Goal: Communication & Community: Answer question/provide support

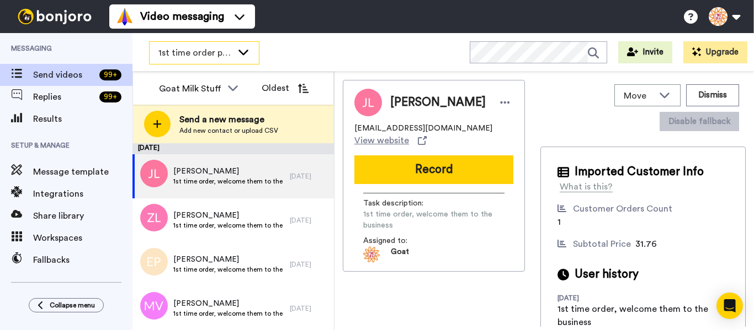
click at [182, 50] on span "1st time order people" at bounding box center [195, 52] width 74 height 13
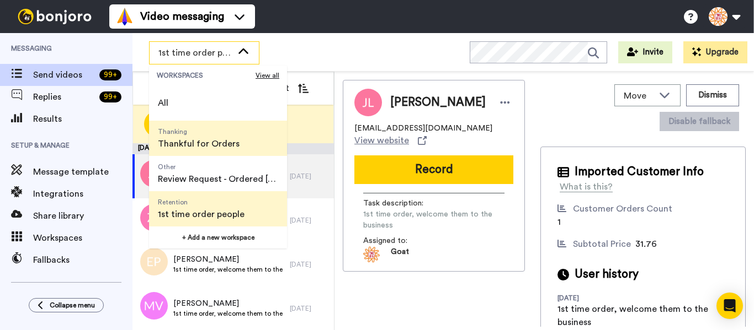
click at [199, 132] on span "Thanking" at bounding box center [199, 131] width 82 height 9
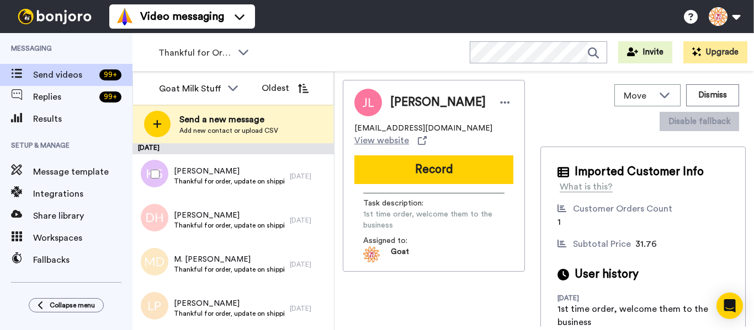
click at [157, 180] on div at bounding box center [153, 174] width 40 height 39
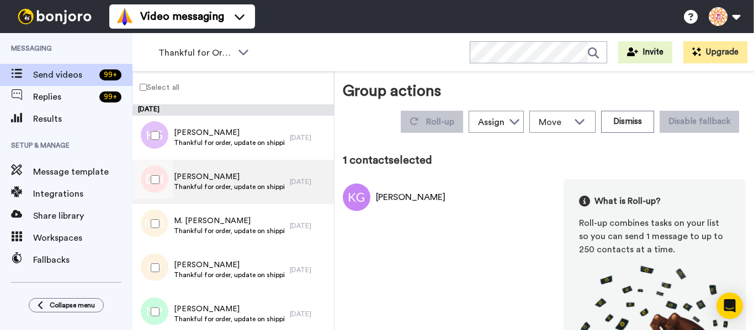
click at [162, 210] on div at bounding box center [153, 224] width 40 height 39
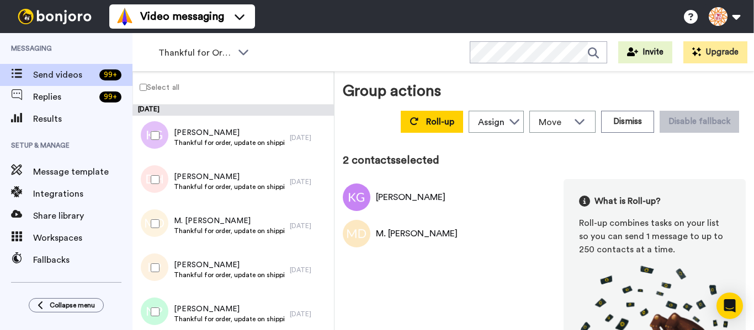
drag, startPoint x: 148, startPoint y: 168, endPoint x: 195, endPoint y: 301, distance: 140.6
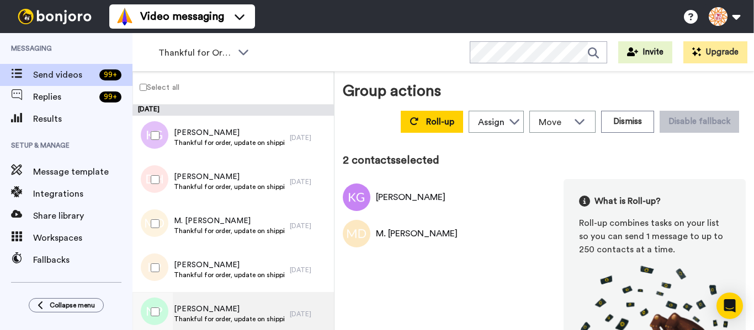
click at [148, 169] on div at bounding box center [153, 180] width 40 height 39
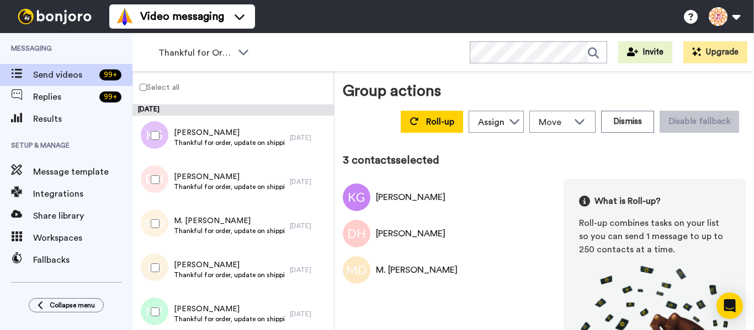
drag, startPoint x: 164, startPoint y: 271, endPoint x: 167, endPoint y: 301, distance: 29.9
click at [164, 271] on div at bounding box center [153, 268] width 40 height 39
click at [166, 313] on div at bounding box center [153, 312] width 40 height 39
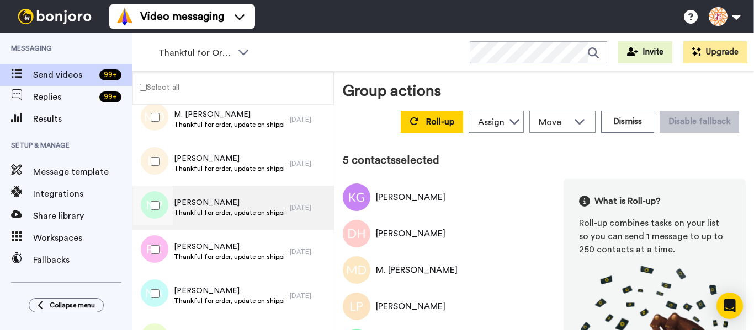
scroll to position [165, 0]
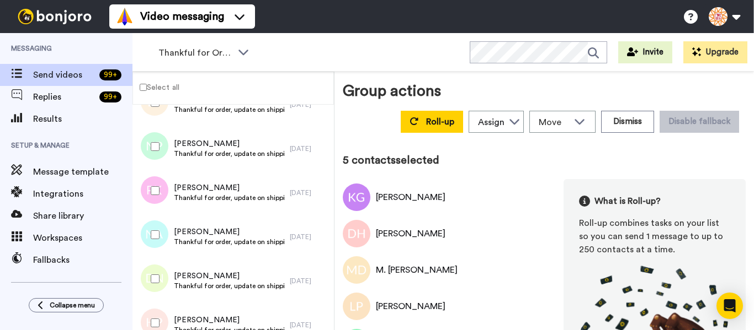
drag, startPoint x: 162, startPoint y: 200, endPoint x: 167, endPoint y: 232, distance: 32.9
click at [162, 201] on div at bounding box center [153, 191] width 40 height 39
drag, startPoint x: 165, startPoint y: 241, endPoint x: 165, endPoint y: 249, distance: 7.7
click at [165, 241] on div at bounding box center [153, 235] width 40 height 39
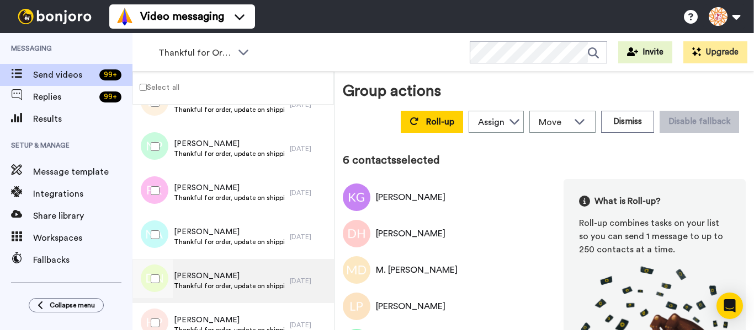
drag, startPoint x: 163, startPoint y: 275, endPoint x: 169, endPoint y: 301, distance: 26.1
click at [164, 280] on div at bounding box center [153, 279] width 40 height 39
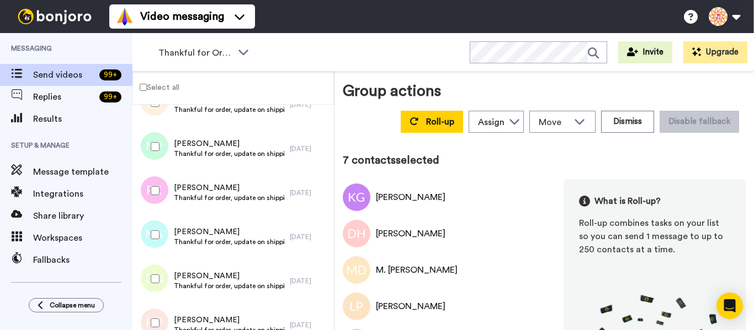
click at [174, 324] on span "Holly Popejoy" at bounding box center [229, 320] width 110 height 11
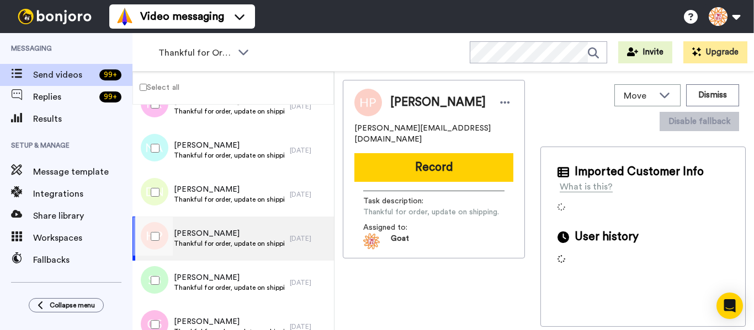
scroll to position [331, 0]
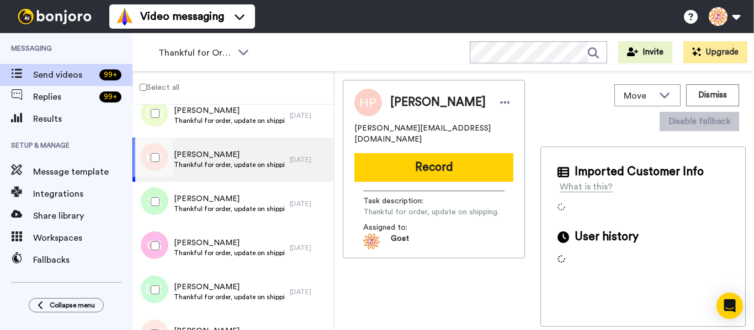
click at [160, 172] on div at bounding box center [153, 157] width 40 height 39
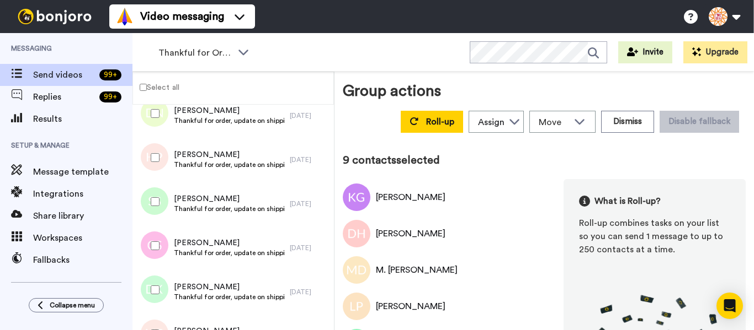
click at [168, 216] on div at bounding box center [153, 202] width 40 height 39
drag, startPoint x: 161, startPoint y: 248, endPoint x: 163, endPoint y: 286, distance: 38.1
click at [161, 248] on div at bounding box center [153, 246] width 40 height 39
drag, startPoint x: 163, startPoint y: 286, endPoint x: 155, endPoint y: 234, distance: 51.9
click at [163, 286] on div at bounding box center [153, 290] width 40 height 39
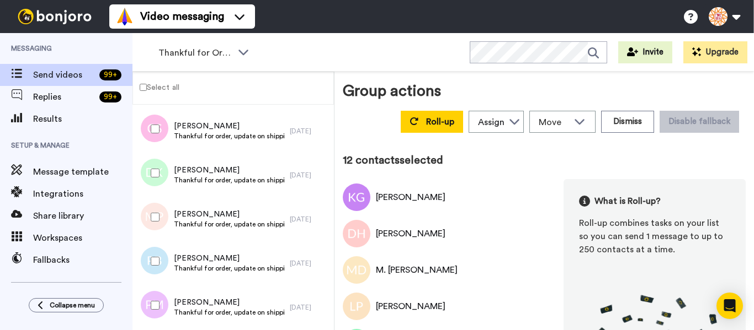
scroll to position [496, 0]
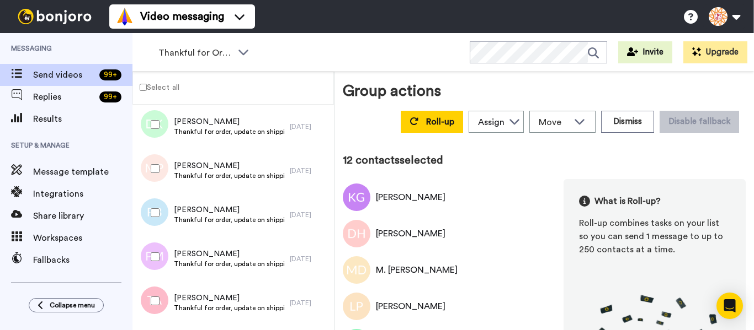
drag, startPoint x: 153, startPoint y: 178, endPoint x: 155, endPoint y: 199, distance: 20.5
click at [153, 180] on div at bounding box center [153, 168] width 40 height 39
click at [163, 249] on div at bounding box center [153, 257] width 40 height 39
click at [169, 295] on div at bounding box center [153, 301] width 40 height 39
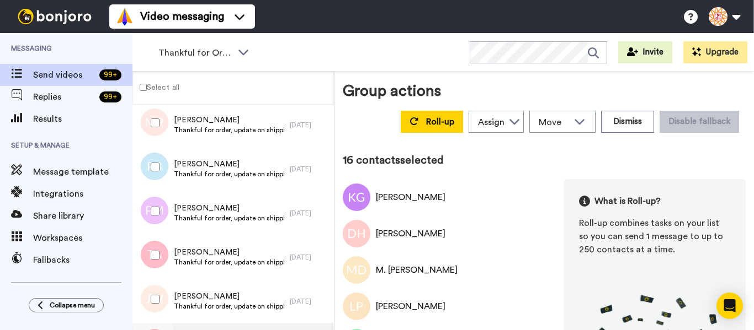
scroll to position [662, 0]
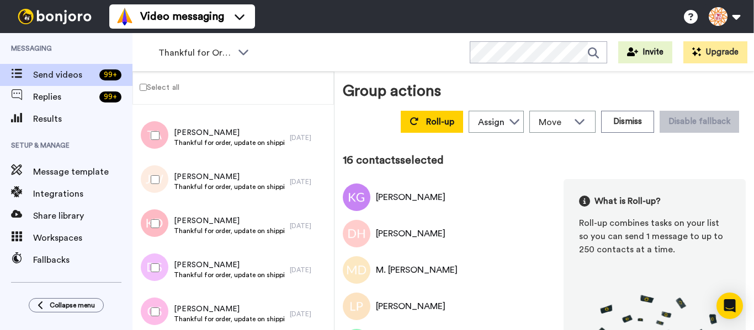
click at [146, 209] on div at bounding box center [153, 224] width 40 height 39
click at [163, 274] on div at bounding box center [153, 268] width 40 height 39
drag, startPoint x: 164, startPoint y: 303, endPoint x: 164, endPoint y: 250, distance: 53.0
click at [164, 304] on div at bounding box center [153, 312] width 40 height 39
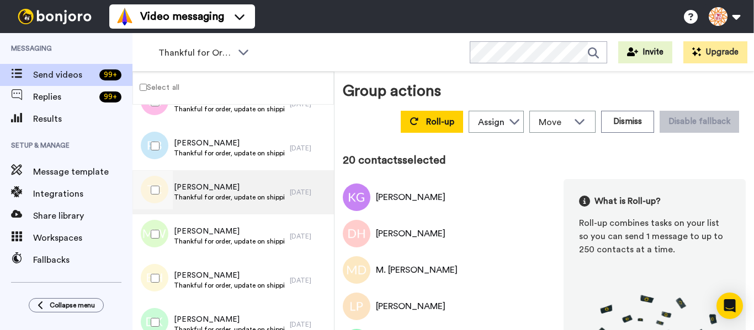
scroll to position [883, 0]
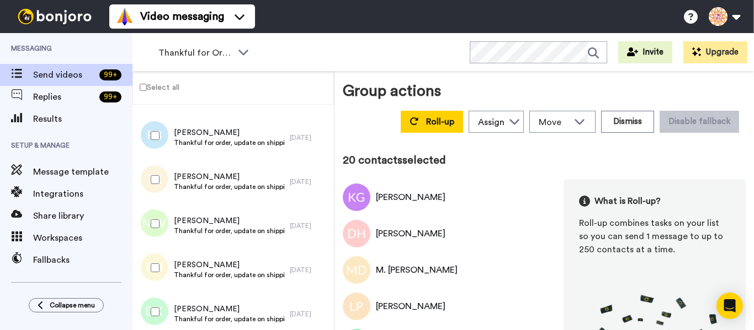
drag, startPoint x: 159, startPoint y: 148, endPoint x: 163, endPoint y: 173, distance: 24.6
click at [159, 148] on div at bounding box center [153, 135] width 40 height 39
drag, startPoint x: 163, startPoint y: 173, endPoint x: 163, endPoint y: 215, distance: 41.4
click at [163, 174] on div at bounding box center [153, 180] width 40 height 39
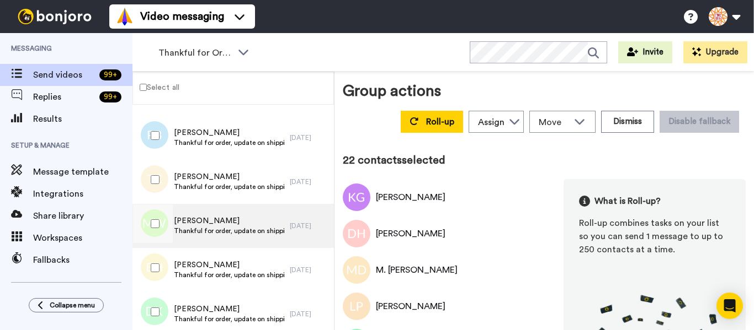
click at [162, 224] on div at bounding box center [153, 224] width 40 height 39
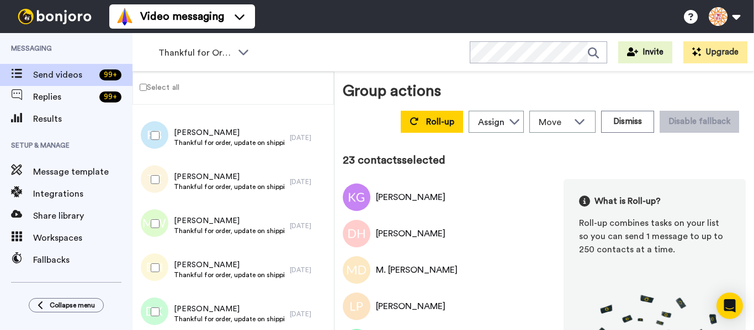
drag, startPoint x: 169, startPoint y: 253, endPoint x: 158, endPoint y: 284, distance: 32.8
click at [168, 255] on div at bounding box center [153, 268] width 40 height 39
click at [158, 285] on div at bounding box center [153, 268] width 40 height 39
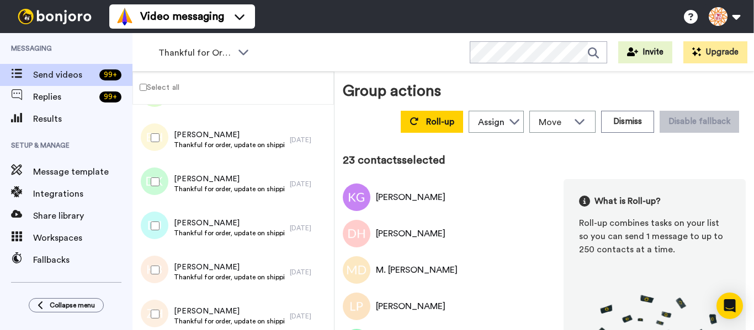
scroll to position [993, 0]
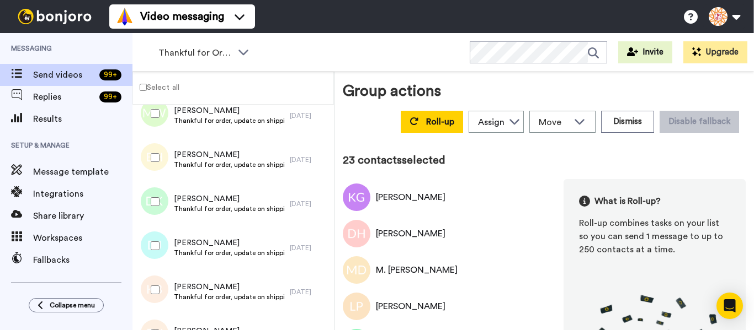
drag, startPoint x: 161, startPoint y: 160, endPoint x: 160, endPoint y: 196, distance: 35.9
click at [161, 162] on div at bounding box center [153, 157] width 40 height 39
click at [160, 196] on div at bounding box center [153, 202] width 40 height 39
drag, startPoint x: 153, startPoint y: 228, endPoint x: 157, endPoint y: 254, distance: 26.8
click at [153, 228] on div at bounding box center [153, 246] width 40 height 39
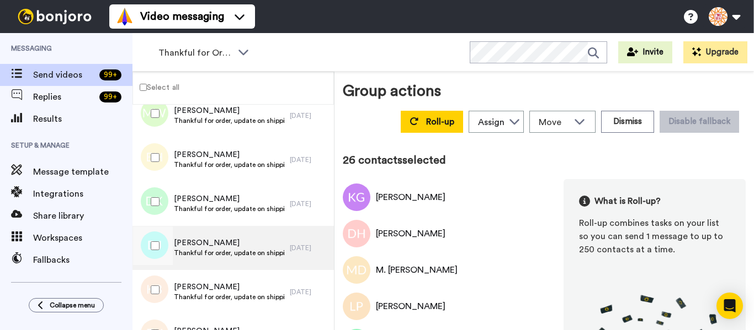
click at [159, 269] on div at bounding box center [151, 248] width 33 height 44
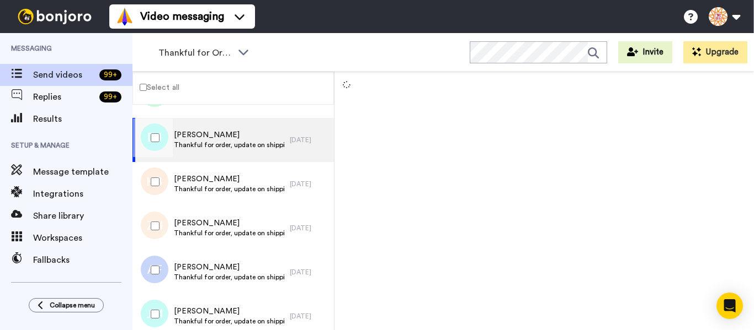
scroll to position [1103, 0]
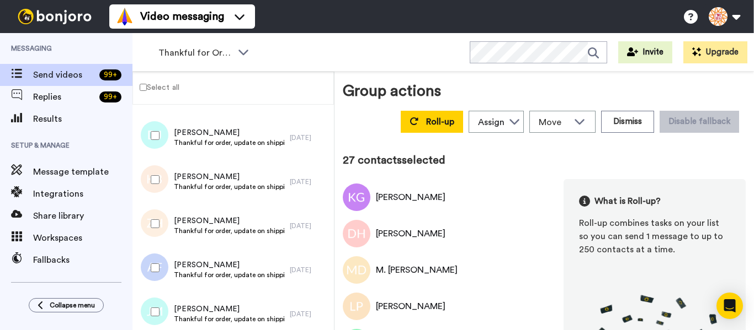
click at [162, 227] on div at bounding box center [153, 224] width 40 height 39
drag, startPoint x: 161, startPoint y: 269, endPoint x: 164, endPoint y: 301, distance: 31.6
click at [161, 270] on div at bounding box center [153, 268] width 40 height 39
click at [164, 302] on div at bounding box center [153, 312] width 40 height 39
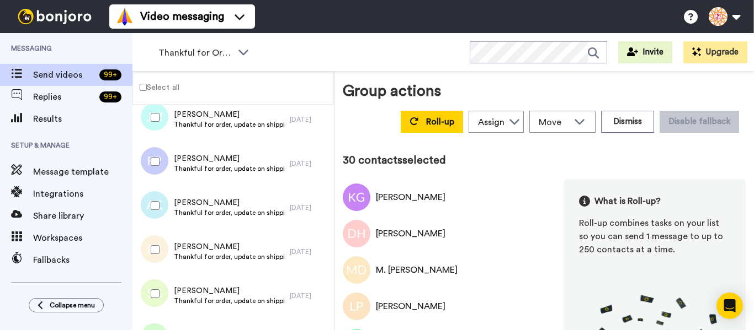
scroll to position [1324, 0]
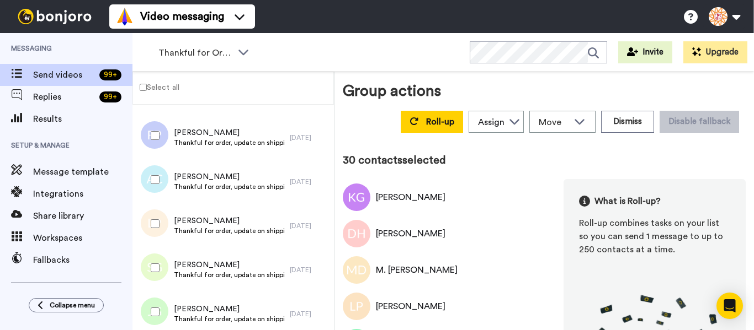
drag, startPoint x: 148, startPoint y: 131, endPoint x: 153, endPoint y: 168, distance: 37.3
click at [148, 135] on div at bounding box center [153, 135] width 40 height 39
click at [161, 282] on div at bounding box center [153, 268] width 40 height 39
click at [160, 319] on div at bounding box center [153, 312] width 40 height 39
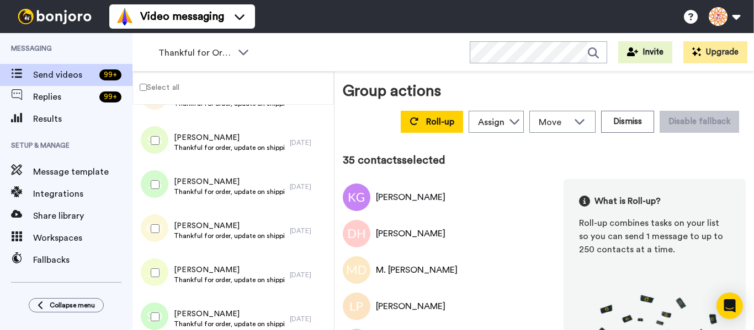
scroll to position [1489, 0]
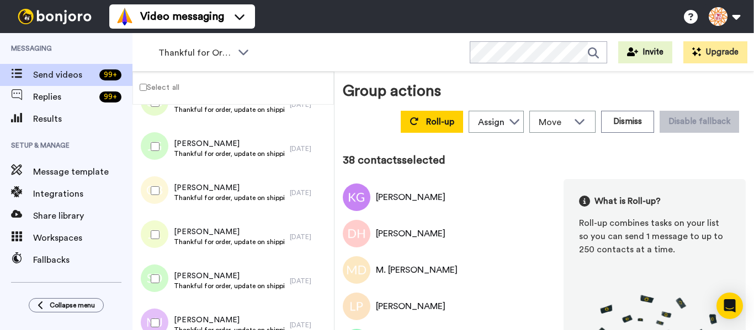
click at [161, 307] on div at bounding box center [153, 323] width 40 height 39
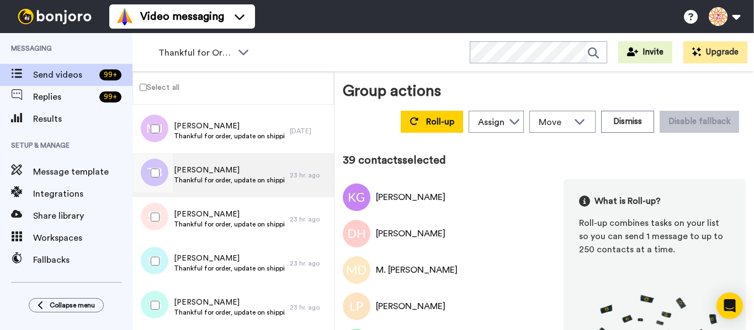
scroll to position [1710, 0]
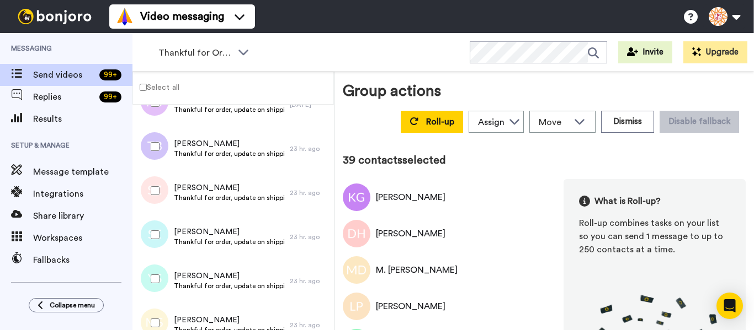
click at [146, 139] on div at bounding box center [153, 146] width 40 height 39
drag, startPoint x: 156, startPoint y: 185, endPoint x: 158, endPoint y: 200, distance: 15.7
click at [156, 185] on div at bounding box center [153, 191] width 40 height 39
click at [167, 233] on div at bounding box center [153, 235] width 40 height 39
click at [166, 271] on div at bounding box center [153, 279] width 40 height 39
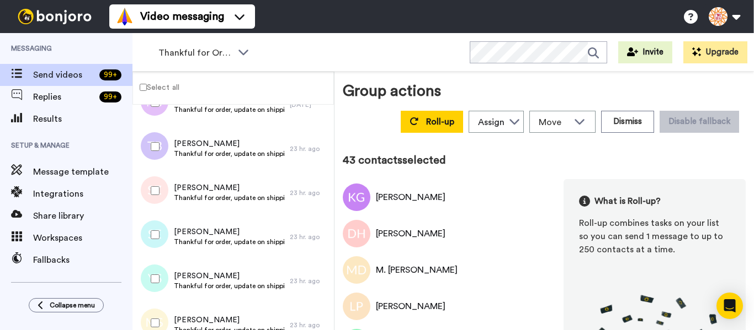
click at [157, 309] on div at bounding box center [153, 323] width 40 height 39
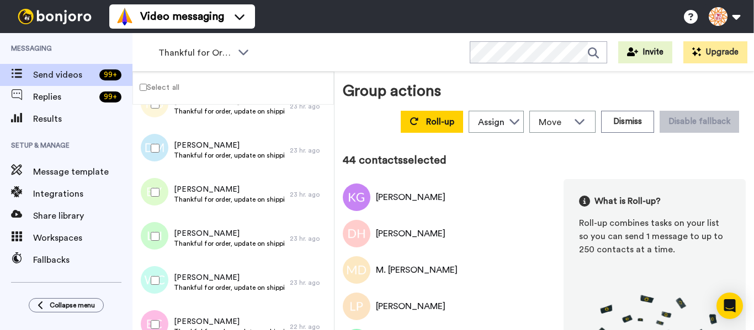
scroll to position [1931, 0]
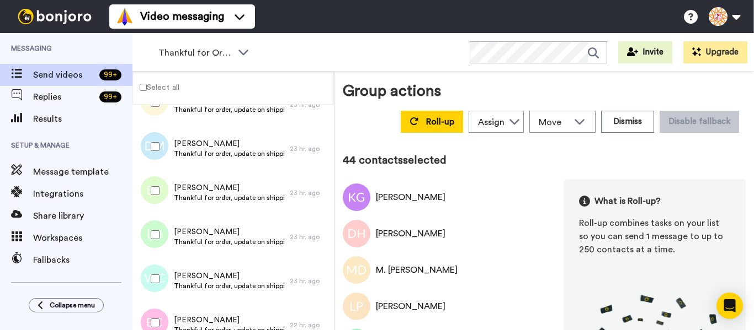
drag, startPoint x: 146, startPoint y: 145, endPoint x: 155, endPoint y: 181, distance: 37.6
click at [146, 146] on div at bounding box center [153, 146] width 40 height 39
click at [163, 239] on div at bounding box center [153, 235] width 40 height 39
click at [167, 277] on div at bounding box center [153, 279] width 40 height 39
click at [163, 317] on div at bounding box center [153, 323] width 40 height 39
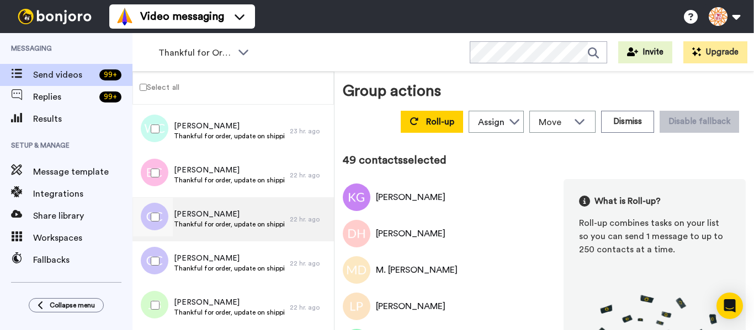
scroll to position [2096, 0]
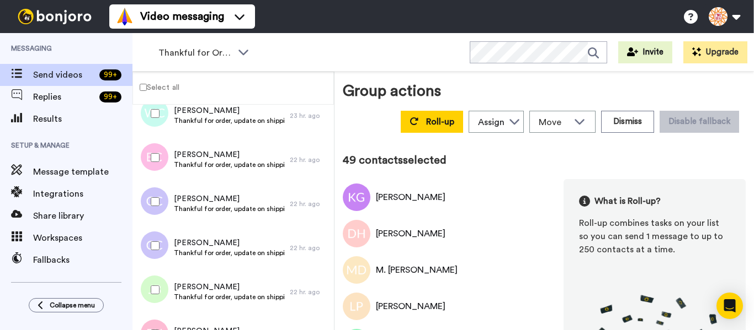
drag, startPoint x: 155, startPoint y: 208, endPoint x: 163, endPoint y: 245, distance: 37.8
click at [156, 213] on div at bounding box center [153, 202] width 40 height 39
click at [163, 248] on div at bounding box center [153, 246] width 40 height 39
click at [164, 286] on div at bounding box center [153, 290] width 40 height 39
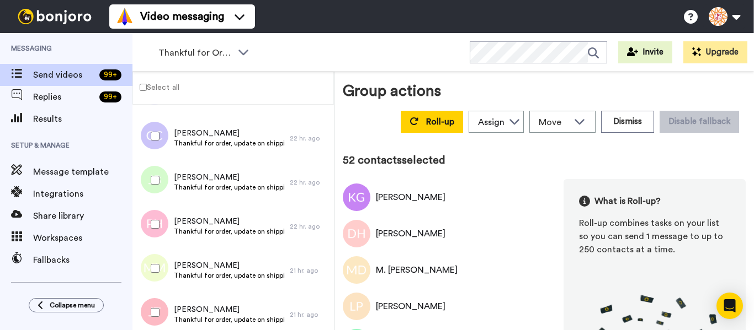
scroll to position [2207, 0]
drag, startPoint x: 147, startPoint y: 216, endPoint x: 158, endPoint y: 249, distance: 35.6
click at [147, 218] on div at bounding box center [153, 224] width 40 height 39
click at [163, 273] on div at bounding box center [153, 268] width 40 height 39
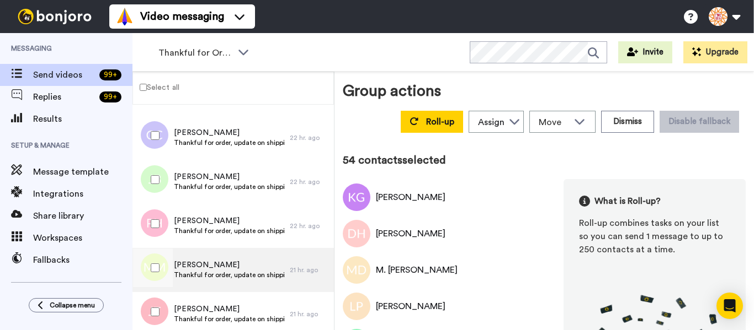
click at [156, 291] on div at bounding box center [151, 270] width 33 height 44
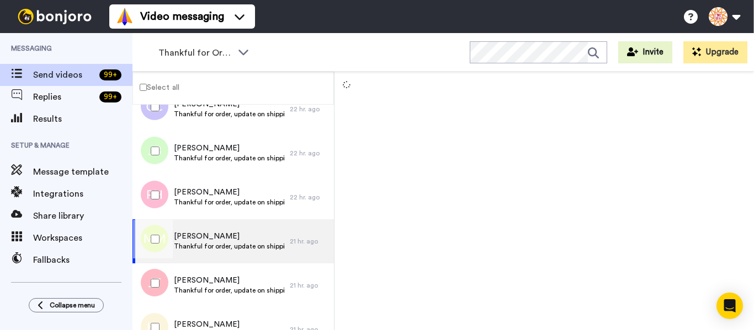
scroll to position [2317, 0]
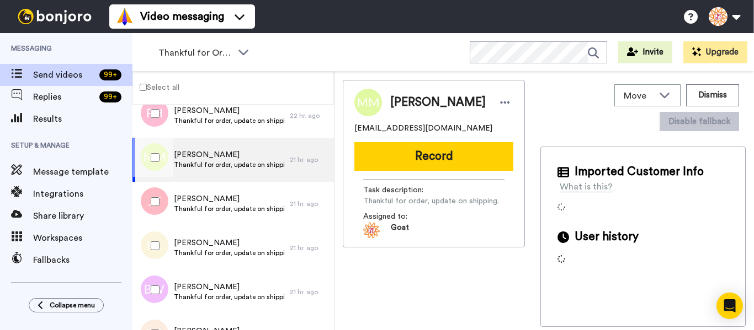
drag, startPoint x: 148, startPoint y: 202, endPoint x: 164, endPoint y: 254, distance: 54.3
click at [149, 204] on div at bounding box center [153, 202] width 40 height 39
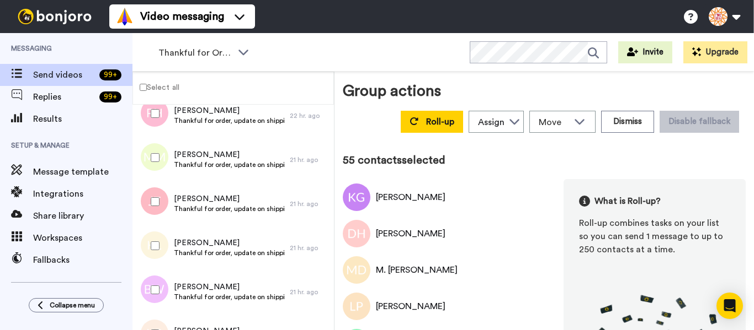
click at [164, 254] on div at bounding box center [153, 246] width 40 height 39
click at [161, 282] on div at bounding box center [153, 290] width 40 height 39
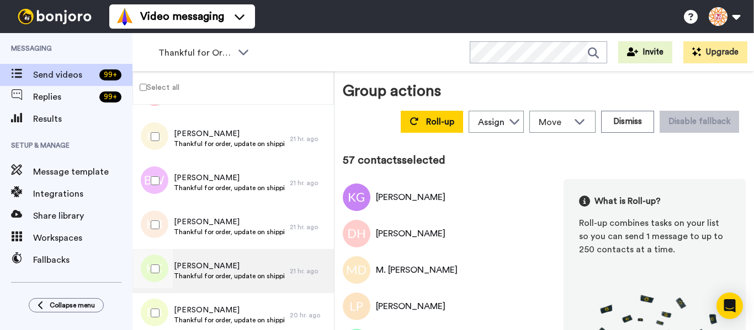
scroll to position [2427, 0]
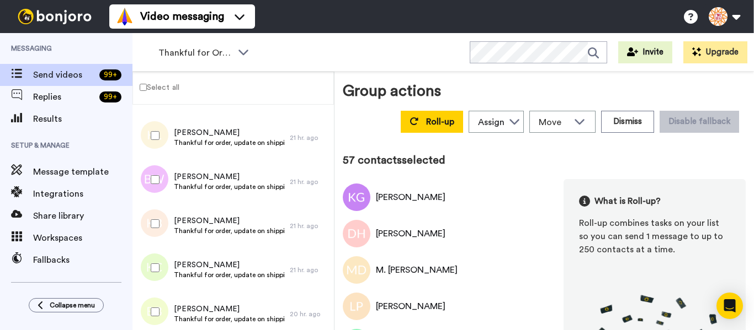
drag, startPoint x: 157, startPoint y: 228, endPoint x: 164, endPoint y: 263, distance: 35.5
click at [157, 232] on div at bounding box center [153, 224] width 40 height 39
click at [163, 269] on div at bounding box center [153, 268] width 40 height 39
click at [158, 306] on div at bounding box center [153, 312] width 40 height 39
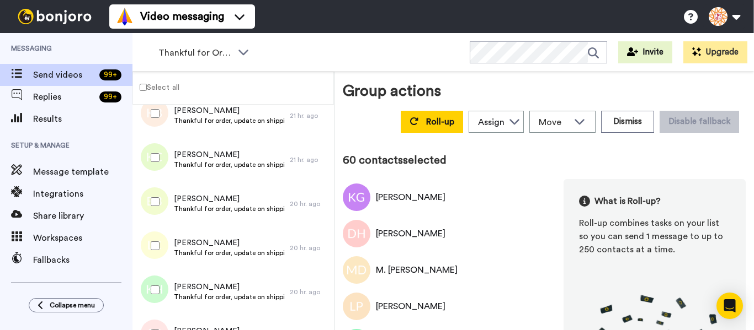
drag, startPoint x: 162, startPoint y: 243, endPoint x: 161, endPoint y: 277, distance: 34.2
click at [162, 248] on div at bounding box center [153, 246] width 40 height 39
click at [157, 282] on div at bounding box center [153, 290] width 40 height 39
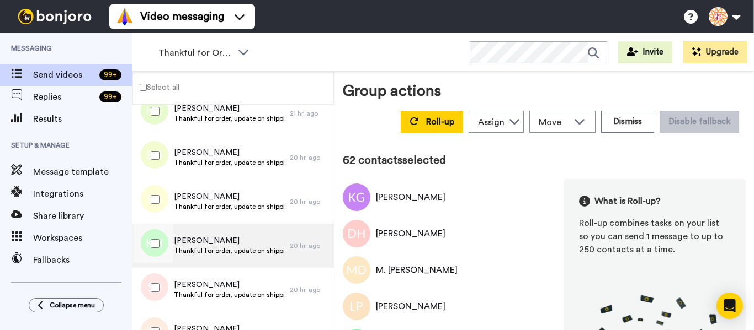
scroll to position [2648, 0]
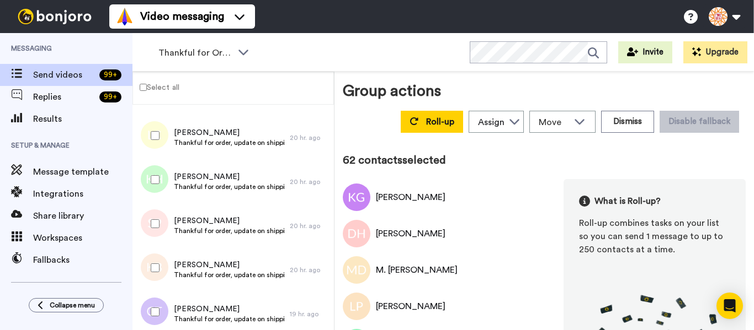
click at [164, 221] on div at bounding box center [153, 224] width 40 height 39
drag, startPoint x: 163, startPoint y: 259, endPoint x: 158, endPoint y: 300, distance: 41.6
click at [163, 259] on div at bounding box center [153, 268] width 40 height 39
click at [158, 302] on div at bounding box center [153, 312] width 40 height 39
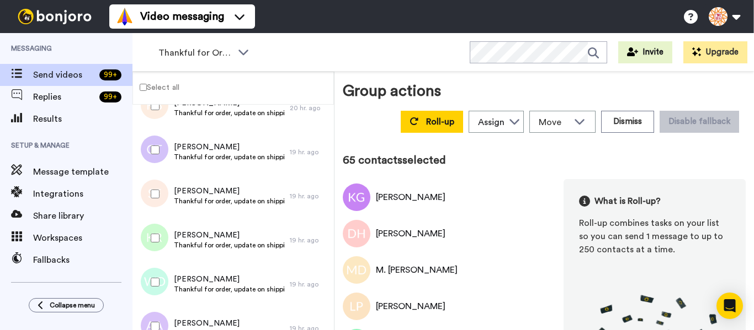
scroll to position [2813, 0]
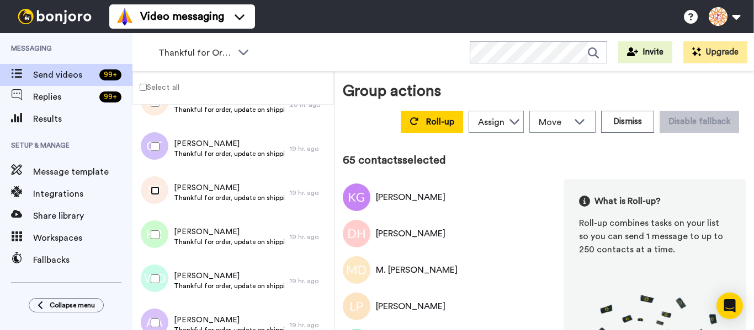
click at [157, 198] on div at bounding box center [153, 191] width 40 height 39
click at [161, 233] on div at bounding box center [153, 235] width 40 height 39
click at [156, 273] on div at bounding box center [153, 279] width 40 height 39
click at [166, 315] on div at bounding box center [153, 323] width 40 height 39
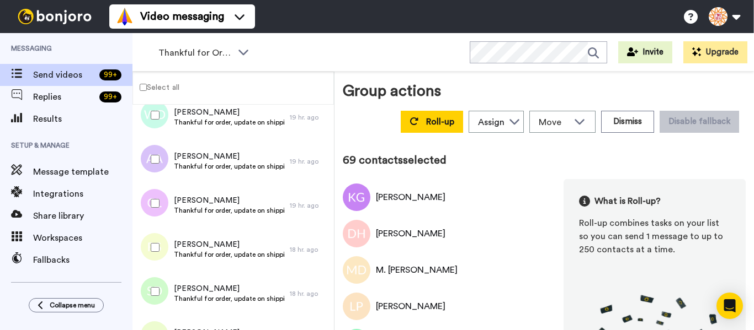
scroll to position [2979, 0]
drag, startPoint x: 159, startPoint y: 208, endPoint x: 168, endPoint y: 249, distance: 42.3
click at [159, 210] on div at bounding box center [153, 202] width 40 height 39
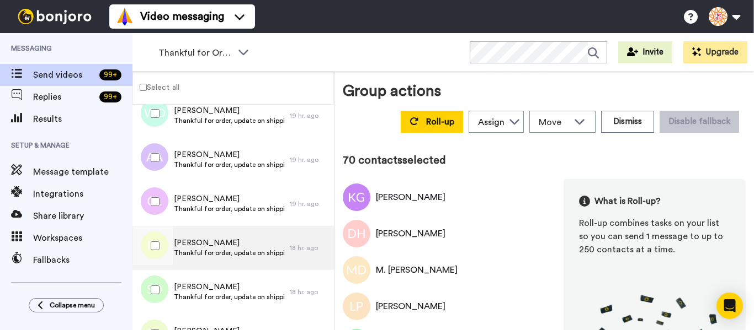
drag, startPoint x: 167, startPoint y: 249, endPoint x: 163, endPoint y: 269, distance: 20.2
click at [167, 250] on div at bounding box center [153, 246] width 40 height 39
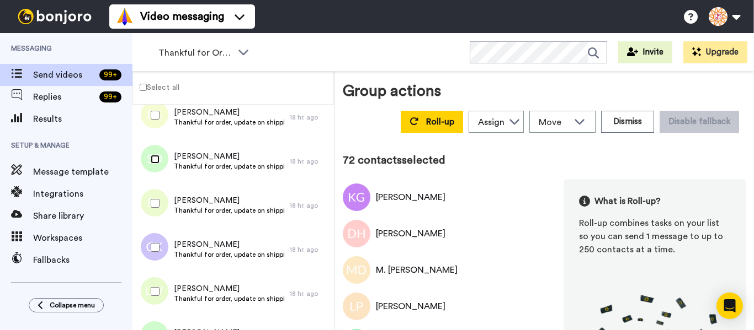
scroll to position [3144, 0]
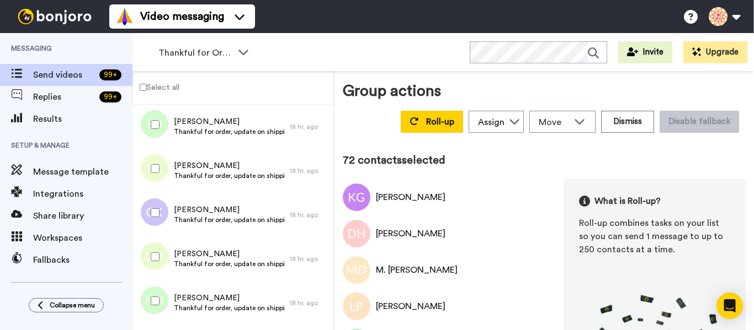
drag, startPoint x: 152, startPoint y: 173, endPoint x: 154, endPoint y: 206, distance: 33.2
click at [152, 176] on div at bounding box center [153, 168] width 40 height 39
drag, startPoint x: 165, startPoint y: 268, endPoint x: 164, endPoint y: 290, distance: 22.7
click at [165, 270] on div at bounding box center [153, 257] width 40 height 39
click at [162, 297] on div at bounding box center [153, 301] width 40 height 39
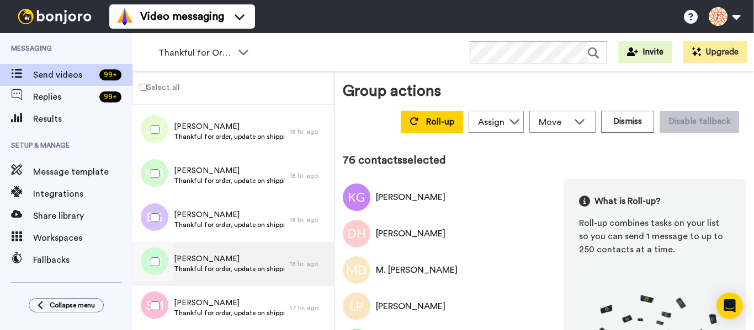
scroll to position [3310, 0]
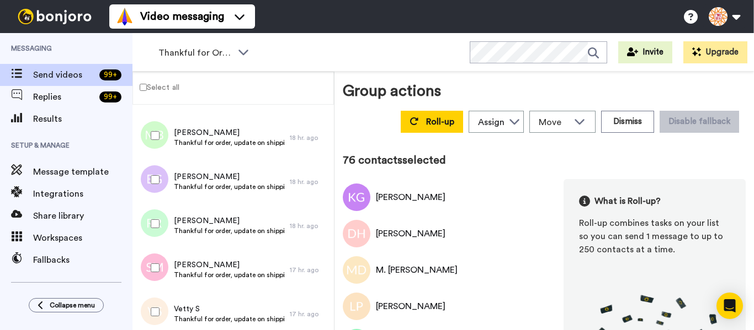
click at [160, 186] on div at bounding box center [153, 180] width 40 height 39
click at [167, 233] on div at bounding box center [153, 224] width 40 height 39
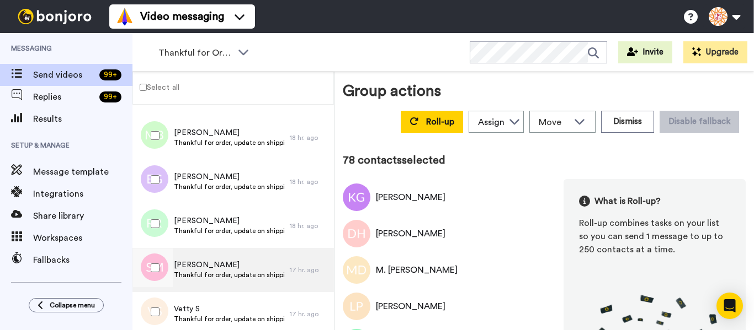
drag, startPoint x: 163, startPoint y: 268, endPoint x: 166, endPoint y: 289, distance: 21.2
click at [164, 270] on div at bounding box center [153, 268] width 40 height 39
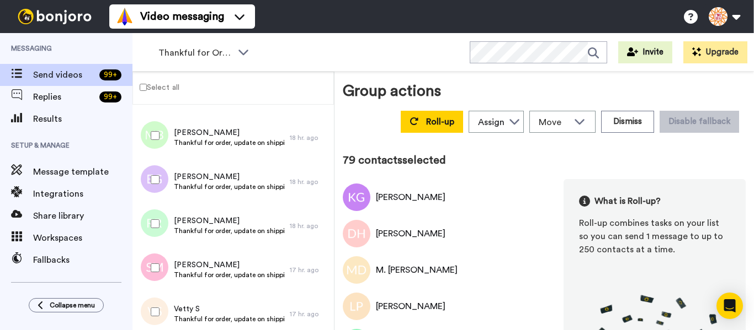
click at [163, 299] on div at bounding box center [153, 312] width 40 height 39
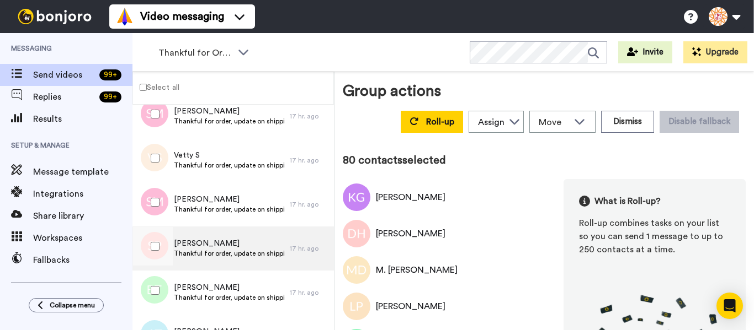
scroll to position [3475, 0]
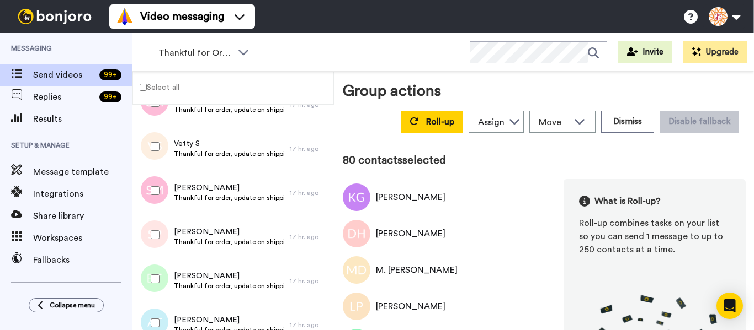
drag, startPoint x: 162, startPoint y: 189, endPoint x: 167, endPoint y: 234, distance: 46.0
click at [162, 194] on div at bounding box center [153, 191] width 40 height 39
click at [167, 234] on div at bounding box center [153, 235] width 40 height 39
click at [169, 276] on div at bounding box center [153, 279] width 40 height 39
click at [161, 311] on div at bounding box center [153, 323] width 40 height 39
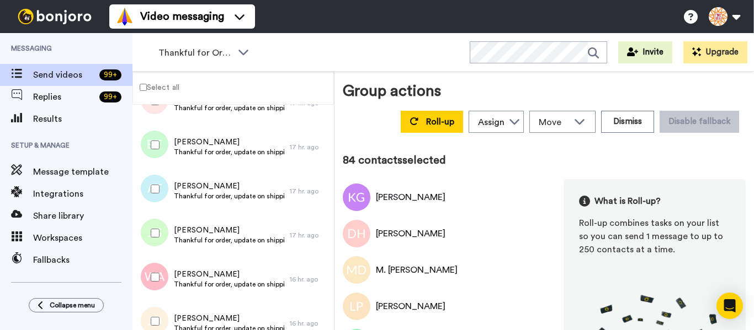
scroll to position [3641, 0]
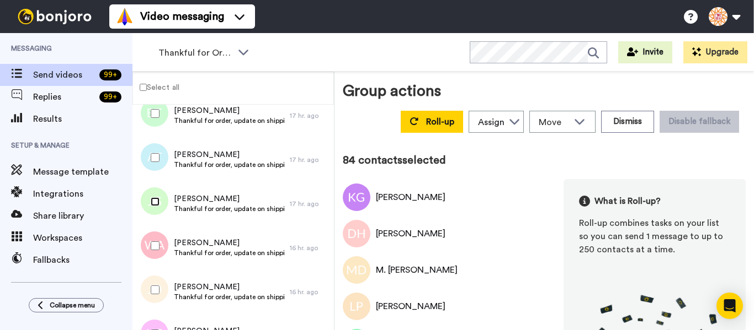
click at [154, 197] on div at bounding box center [153, 202] width 40 height 39
click at [161, 249] on div at bounding box center [153, 246] width 40 height 39
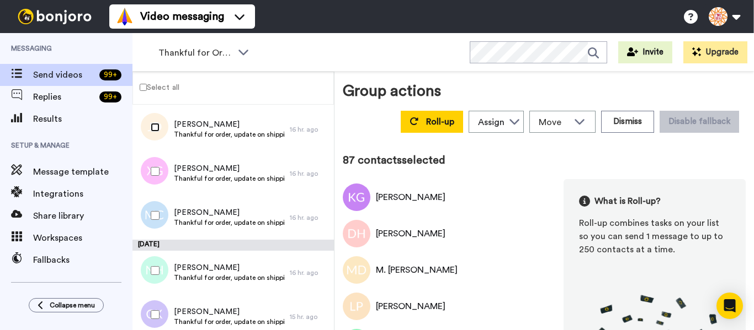
scroll to position [3806, 0]
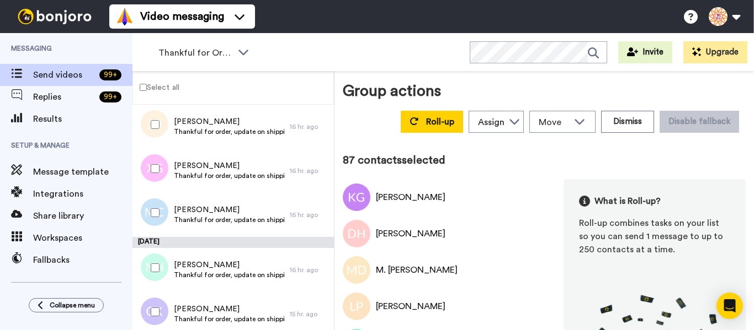
click at [151, 177] on div at bounding box center [153, 168] width 40 height 39
click at [159, 222] on div at bounding box center [153, 213] width 40 height 39
click at [165, 268] on div at bounding box center [153, 268] width 40 height 39
click at [156, 302] on div at bounding box center [153, 312] width 40 height 39
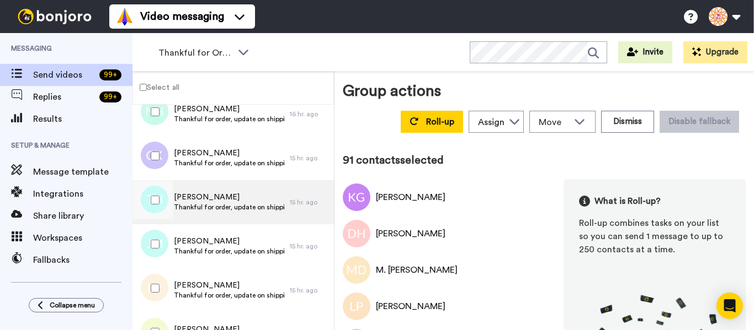
scroll to position [3972, 0]
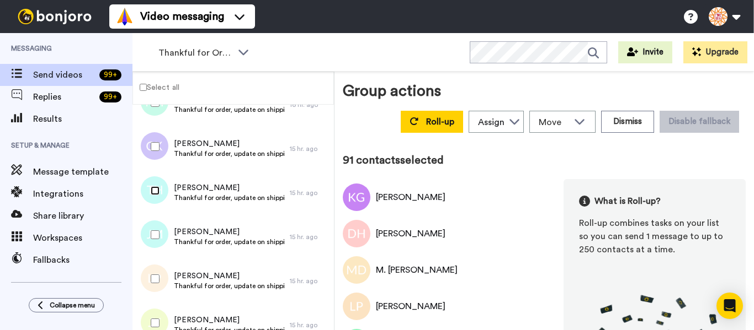
click at [152, 195] on div at bounding box center [153, 191] width 40 height 39
click at [162, 240] on div at bounding box center [153, 235] width 40 height 39
click at [162, 278] on div at bounding box center [153, 279] width 40 height 39
click at [164, 308] on div at bounding box center [153, 323] width 40 height 39
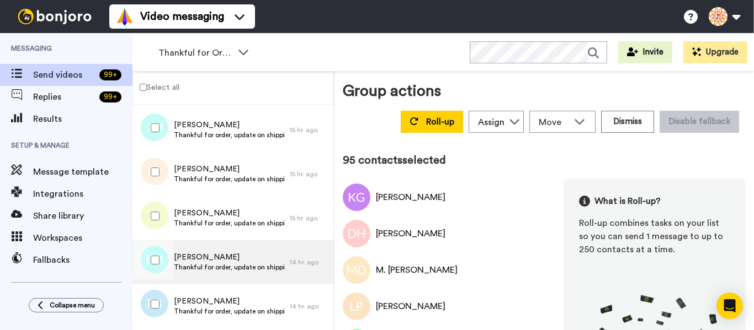
scroll to position [4082, 0]
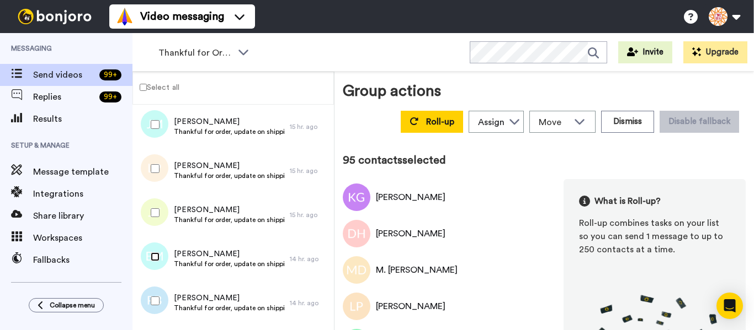
click at [159, 261] on div at bounding box center [153, 257] width 40 height 39
click at [170, 292] on div at bounding box center [153, 301] width 40 height 39
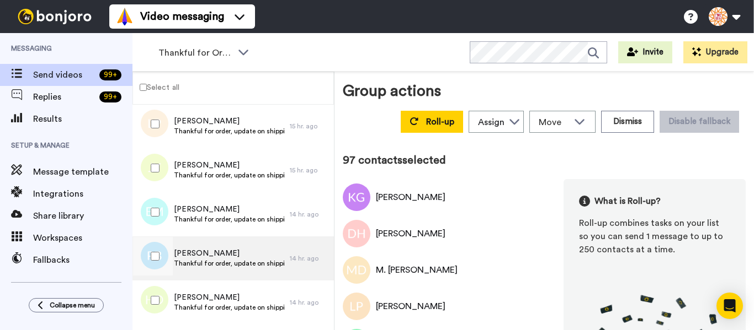
scroll to position [4192, 0]
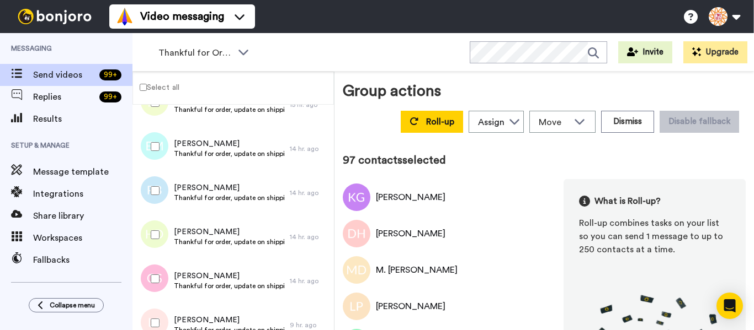
drag
click at [162, 242] on div at bounding box center [153, 235] width 40 height 39
click at [161, 274] on div at bounding box center [153, 279] width 40 height 39
click at [164, 312] on div at bounding box center [153, 323] width 40 height 39
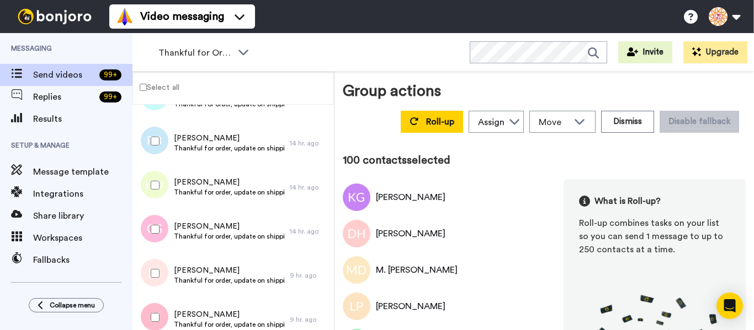
scroll to position [4358, 0]
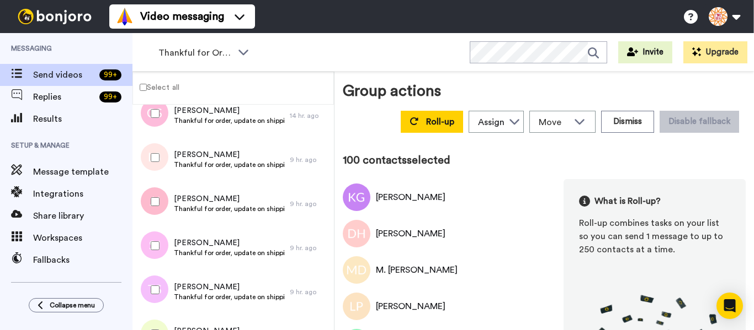
click at [150, 209] on div at bounding box center [153, 202] width 40 height 39
click at [161, 297] on div at bounding box center [153, 290] width 40 height 39
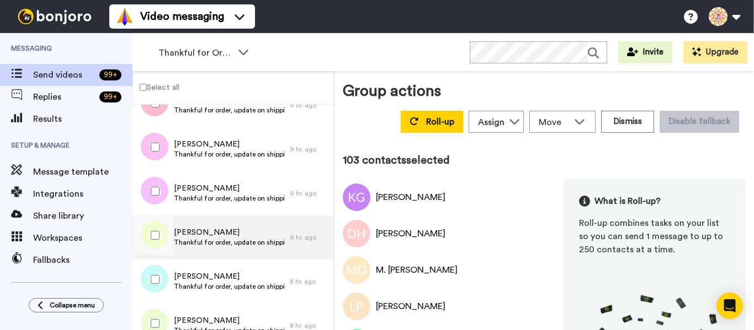
scroll to position [4468, 0]
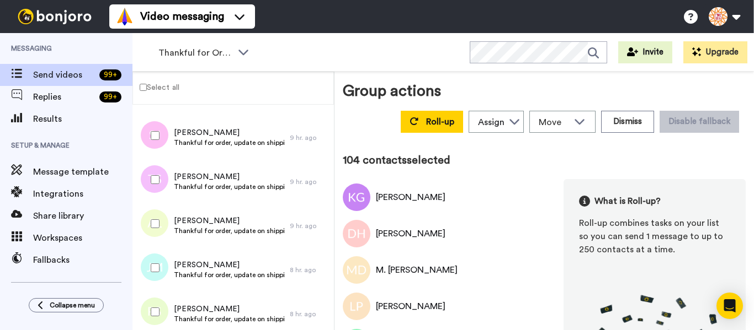
click at [162, 302] on div at bounding box center [153, 312] width 40 height 39
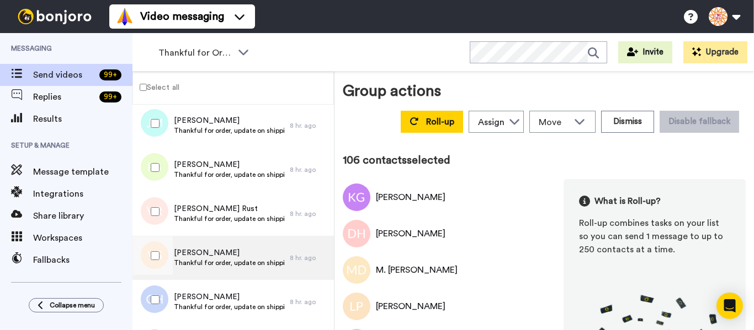
scroll to position [4634, 0]
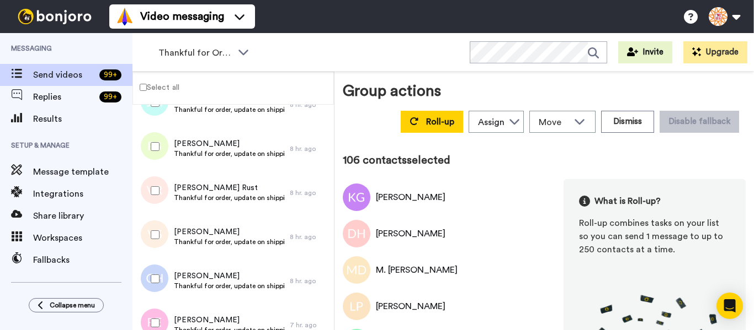
click at [148, 186] on div at bounding box center [153, 191] width 40 height 39
click at [153, 228] on div at bounding box center [153, 235] width 40 height 39
click at [165, 283] on div at bounding box center [153, 279] width 40 height 39
click at [169, 312] on div at bounding box center [153, 323] width 40 height 39
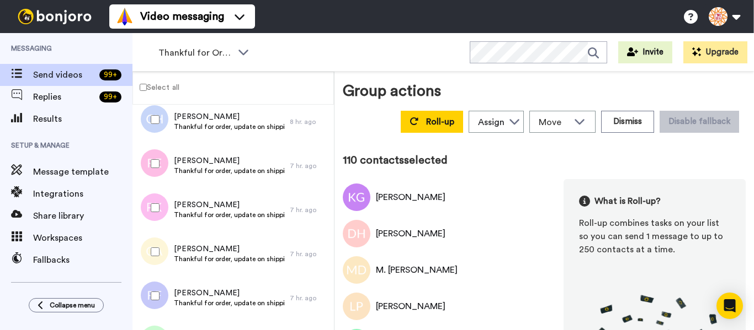
scroll to position [4799, 0]
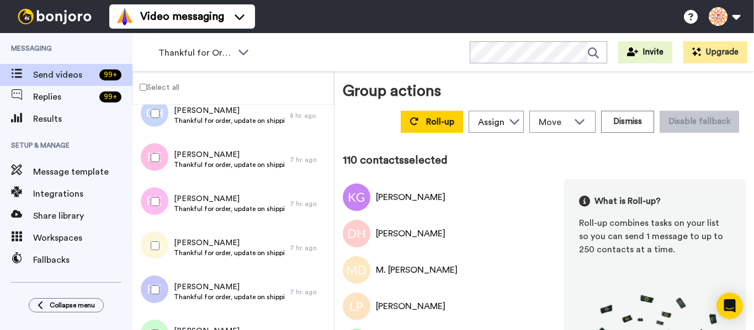
click at [151, 209] on div at bounding box center [153, 202] width 40 height 39
click at [159, 249] on div at bounding box center [153, 246] width 40 height 39
click at [162, 286] on div at bounding box center [153, 290] width 40 height 39
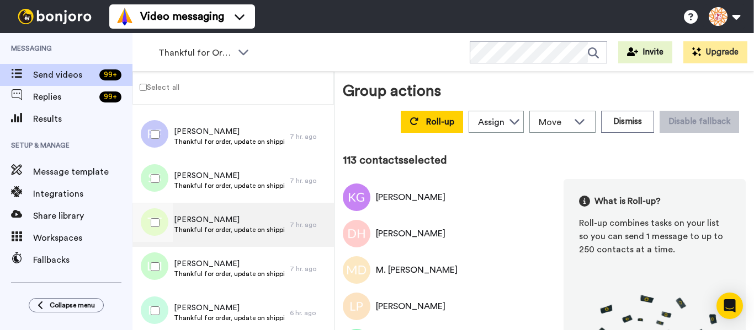
scroll to position [0, 0]
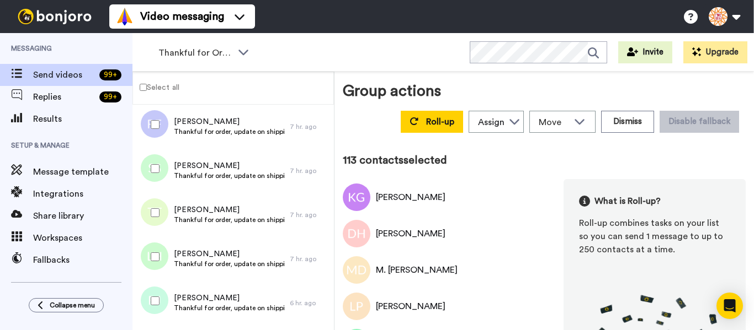
click at [146, 166] on div at bounding box center [153, 168] width 40 height 39
click at [159, 215] on div at bounding box center [153, 213] width 40 height 39
click at [163, 258] on div at bounding box center [153, 257] width 40 height 39
click at [167, 286] on div at bounding box center [153, 301] width 40 height 39
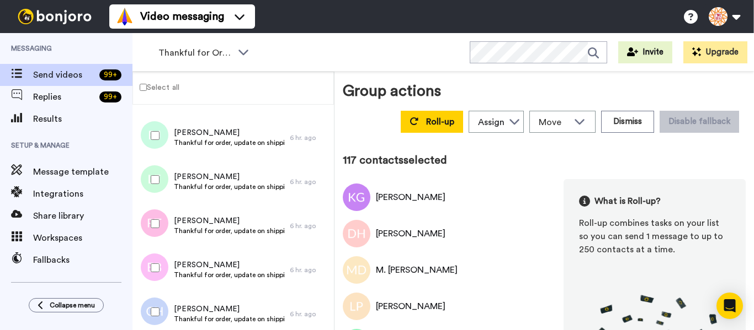
click at [161, 171] on div at bounding box center [153, 180] width 40 height 39
click at [165, 222] on div at bounding box center [153, 224] width 40 height 39
click at [163, 263] on div at bounding box center [153, 268] width 40 height 39
click at [163, 295] on div at bounding box center [153, 312] width 40 height 39
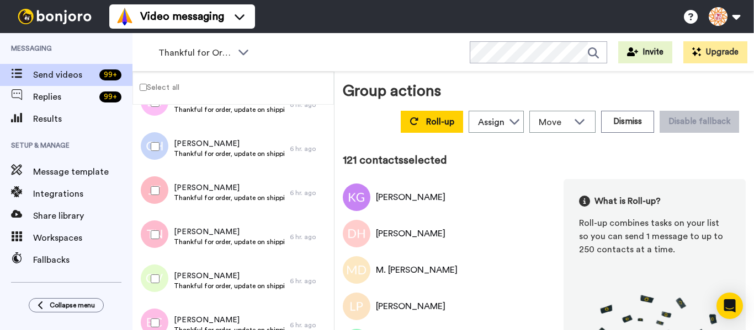
click at [161, 189] on div at bounding box center [153, 191] width 40 height 39
click at [162, 231] on div at bounding box center [153, 235] width 40 height 39
click at [164, 269] on div at bounding box center [153, 279] width 40 height 39
click at [171, 307] on div at bounding box center [153, 323] width 40 height 39
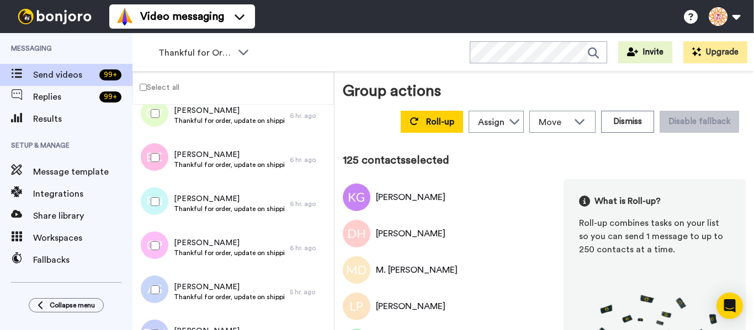
click at [162, 197] on div at bounding box center [153, 202] width 40 height 39
click at [163, 241] on div at bounding box center [153, 246] width 40 height 39
click at [164, 278] on div at bounding box center [153, 290] width 40 height 39
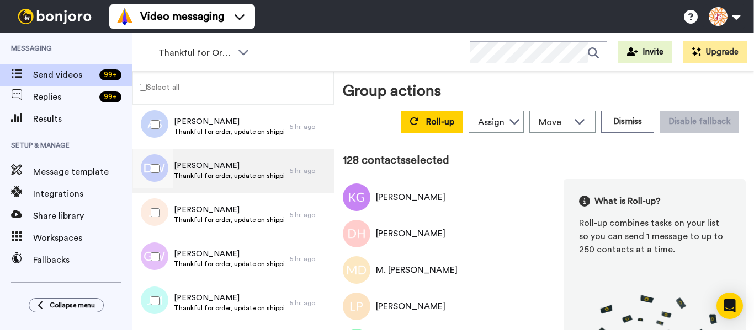
click at [153, 162] on div at bounding box center [153, 168] width 40 height 39
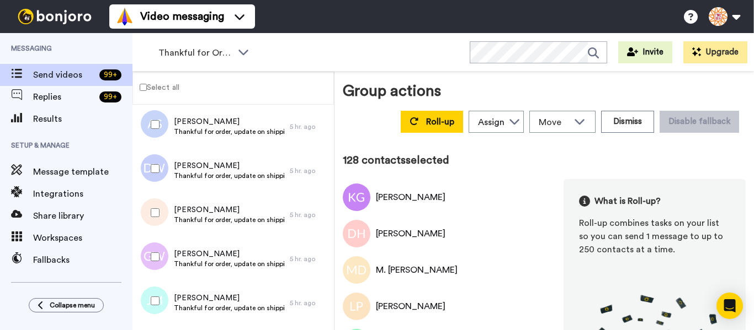
click at [154, 201] on div at bounding box center [153, 213] width 40 height 39
click at [164, 261] on div at bounding box center [153, 257] width 40 height 39
click at [160, 293] on div at bounding box center [153, 301] width 40 height 39
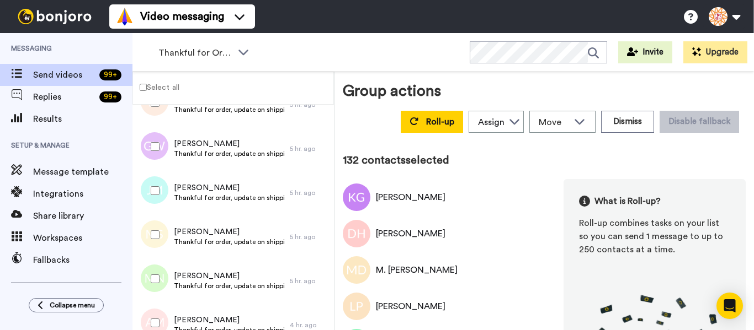
click at [156, 240] on div at bounding box center [153, 235] width 40 height 39
click at [161, 307] on div at bounding box center [153, 323] width 40 height 39
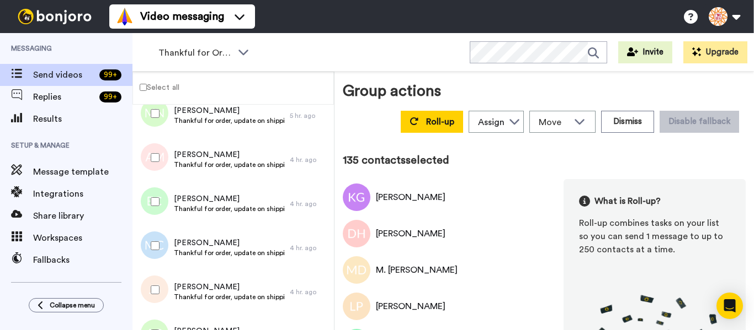
click at [154, 206] on div at bounding box center [153, 202] width 40 height 39
click at [167, 252] on div at bounding box center [153, 246] width 40 height 39
click at [166, 281] on div at bounding box center [153, 290] width 40 height 39
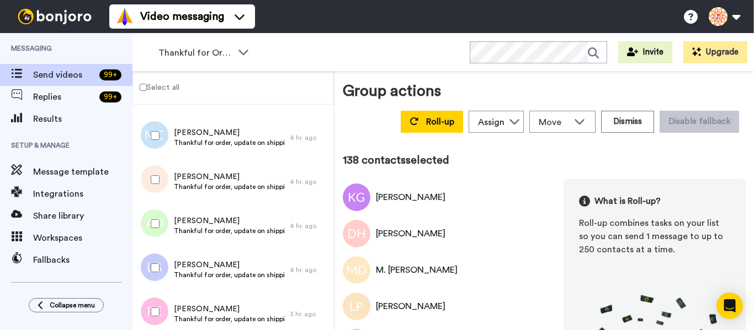
click at [169, 226] on div at bounding box center [153, 224] width 40 height 39
click at [161, 263] on div at bounding box center [153, 268] width 40 height 39
click at [169, 302] on div at bounding box center [153, 312] width 40 height 39
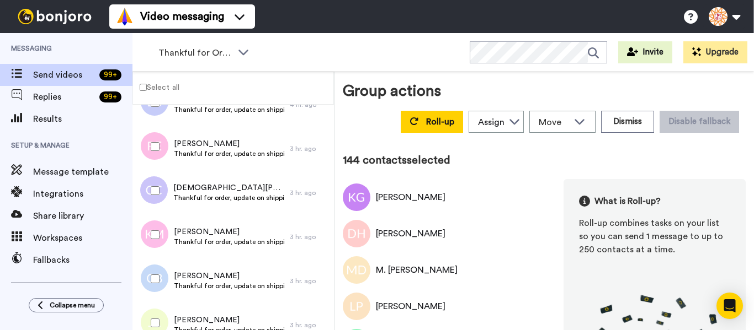
click at [162, 305] on div at bounding box center [153, 323] width 40 height 39
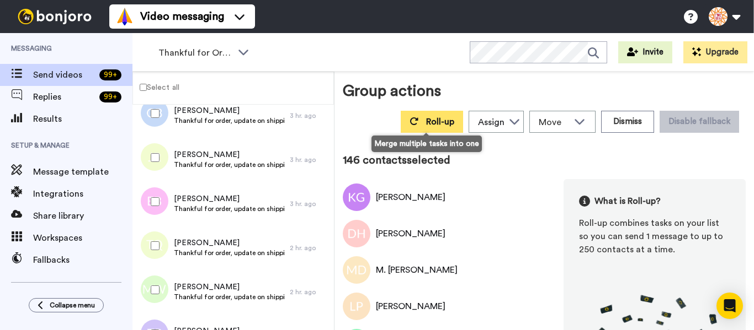
click at [420, 125] on button "Roll-up" at bounding box center [431, 122] width 62 height 22
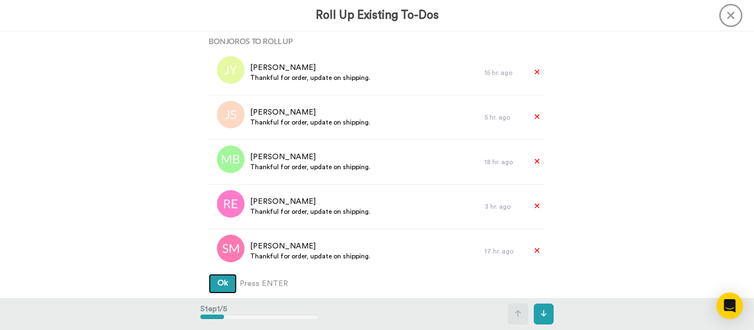
click at [209, 274] on button "Ok" at bounding box center [223, 284] width 28 height 20
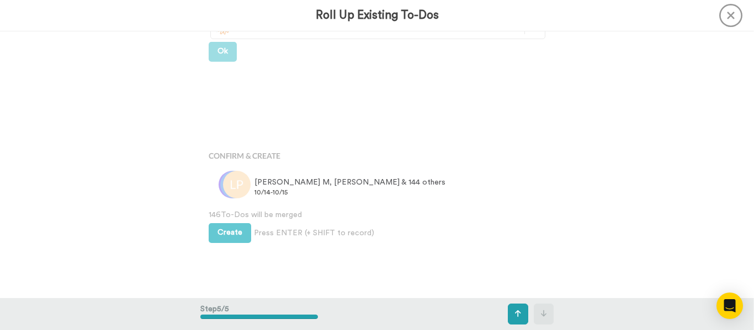
scroll to position [864, 0]
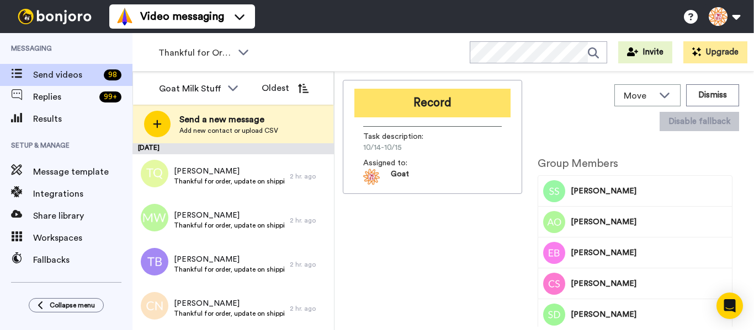
click at [406, 108] on button "Record" at bounding box center [432, 103] width 156 height 29
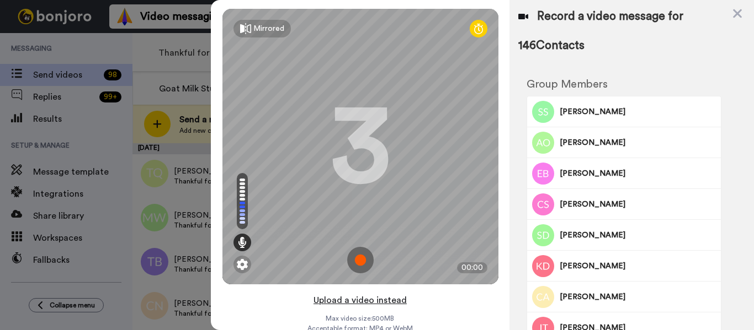
click at [389, 299] on button "Upload a video instead" at bounding box center [360, 300] width 100 height 14
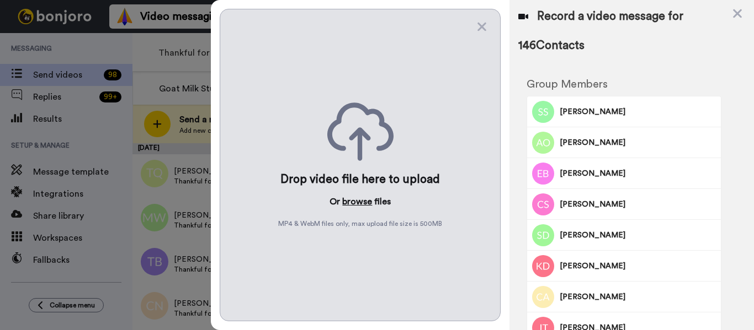
click at [358, 199] on button "browse" at bounding box center [357, 201] width 30 height 13
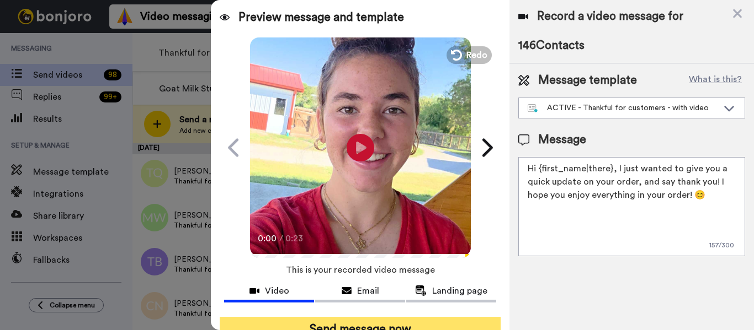
click at [449, 322] on button "Send message now" at bounding box center [360, 329] width 281 height 25
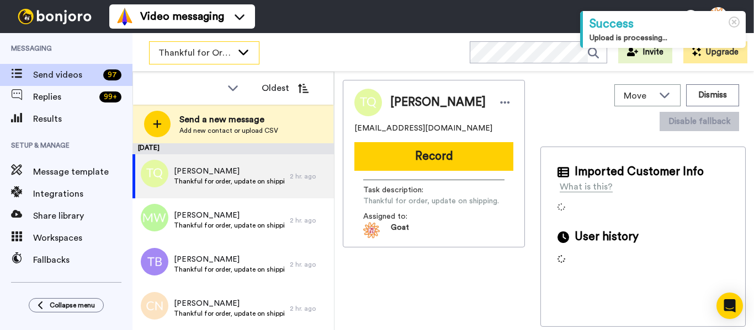
click at [193, 61] on div "Thankful for Orders" at bounding box center [203, 53] width 109 height 22
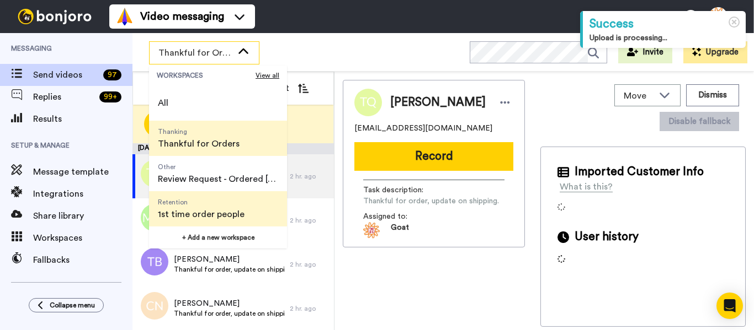
click at [231, 200] on span "Retention" at bounding box center [201, 202] width 87 height 9
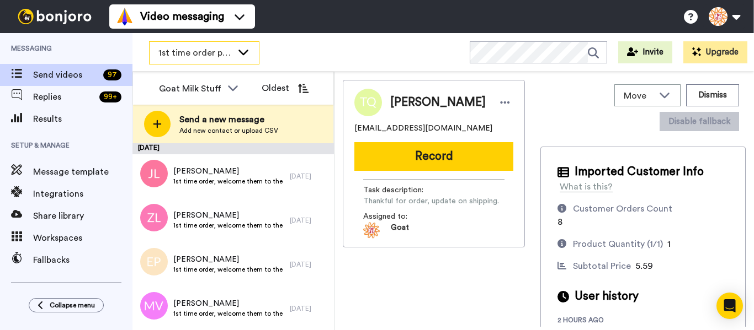
click at [210, 58] on span "1st time order people" at bounding box center [195, 52] width 74 height 13
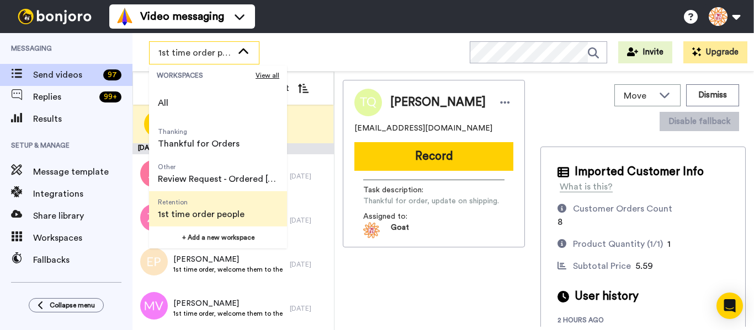
click at [245, 211] on span "Retention 1st time order people" at bounding box center [201, 208] width 104 height 35
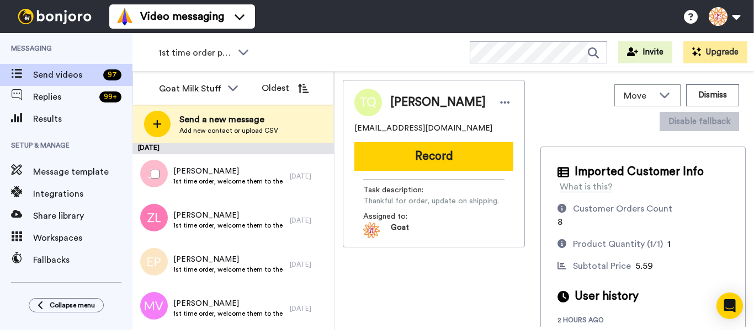
click at [162, 174] on div at bounding box center [153, 174] width 40 height 39
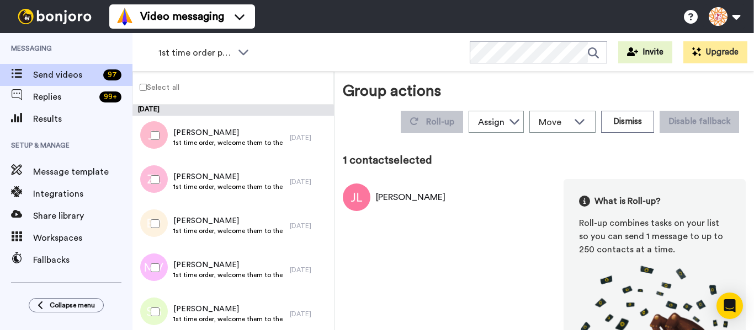
click at [142, 175] on div at bounding box center [153, 180] width 40 height 39
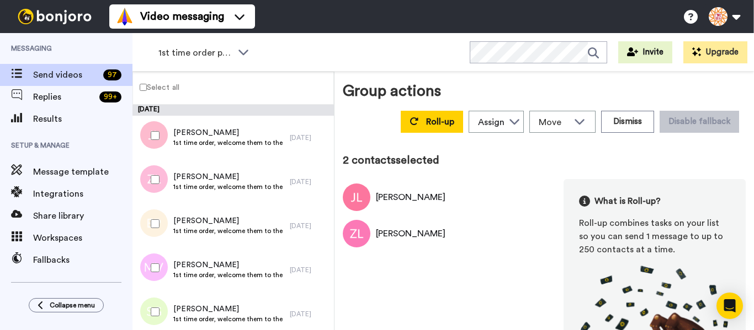
click at [155, 218] on div at bounding box center [153, 224] width 40 height 39
click at [155, 256] on div at bounding box center [153, 268] width 40 height 39
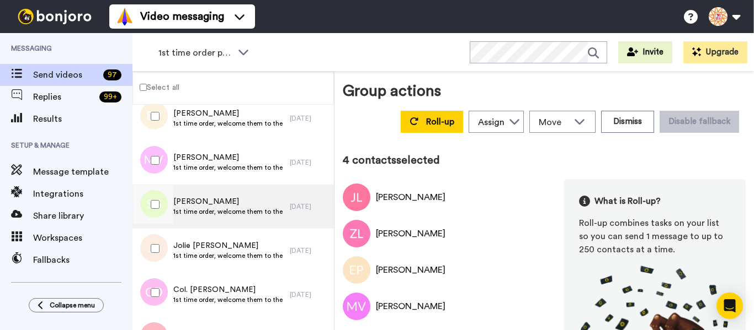
scroll to position [110, 0]
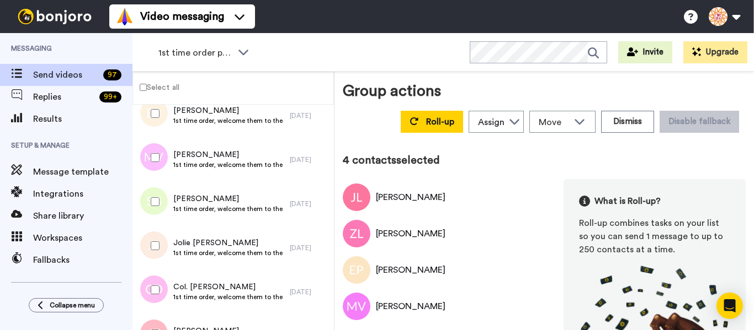
click at [164, 217] on div at bounding box center [153, 202] width 40 height 39
click at [160, 246] on div at bounding box center [153, 246] width 40 height 39
click at [159, 280] on div at bounding box center [153, 290] width 40 height 39
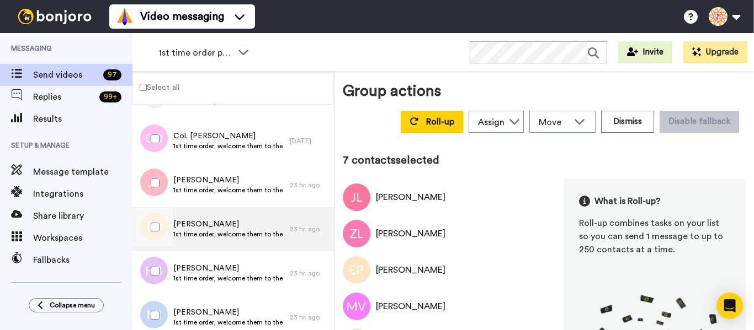
scroll to position [276, 0]
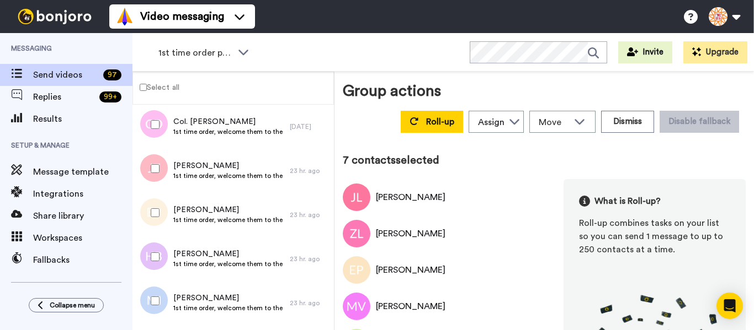
drag, startPoint x: 150, startPoint y: 170, endPoint x: 160, endPoint y: 224, distance: 55.0
click at [150, 172] on div at bounding box center [153, 168] width 40 height 39
drag, startPoint x: 162, startPoint y: 261, endPoint x: 171, endPoint y: 293, distance: 33.2
click at [163, 265] on div at bounding box center [153, 257] width 40 height 39
drag, startPoint x: 169, startPoint y: 308, endPoint x: 169, endPoint y: 276, distance: 32.6
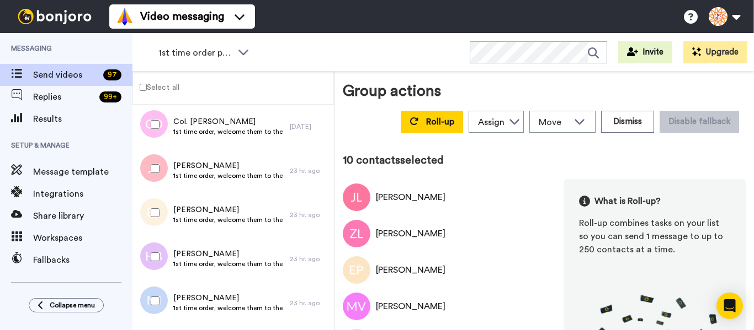
click at [169, 307] on div at bounding box center [153, 301] width 40 height 39
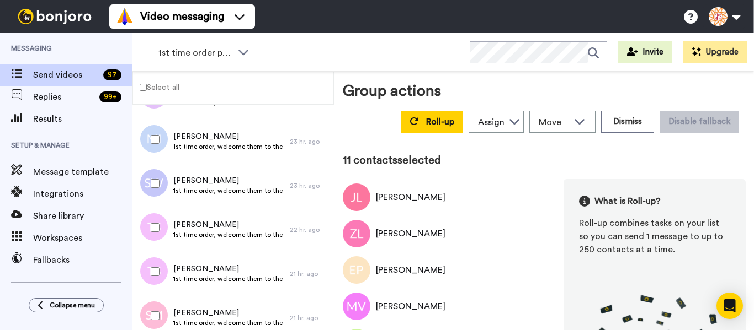
scroll to position [441, 0]
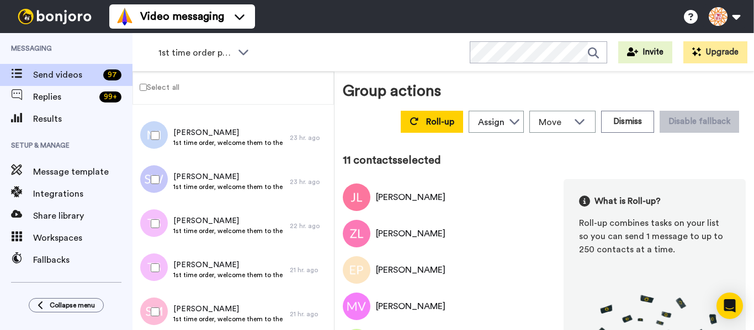
click at [138, 182] on div at bounding box center [153, 180] width 40 height 39
click at [162, 241] on div at bounding box center [153, 224] width 40 height 39
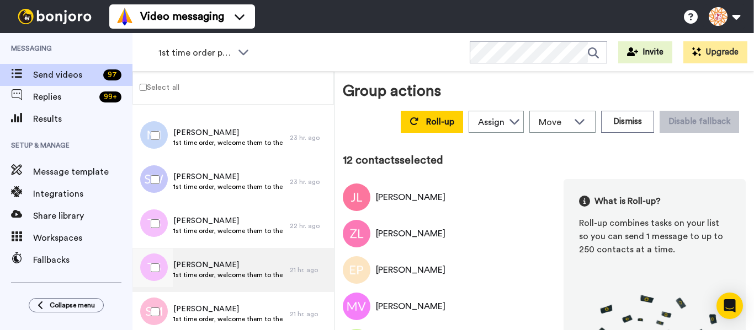
drag, startPoint x: 166, startPoint y: 278, endPoint x: 162, endPoint y: 289, distance: 11.4
click at [163, 280] on div at bounding box center [153, 268] width 40 height 39
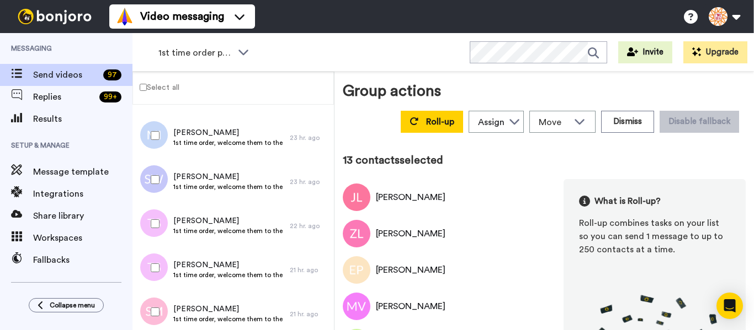
click at [162, 308] on div at bounding box center [153, 312] width 40 height 39
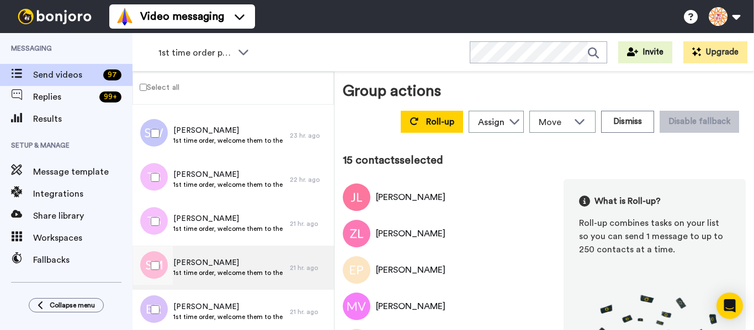
scroll to position [552, 0]
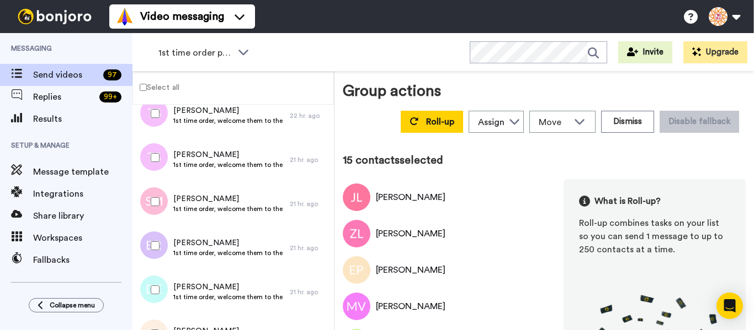
drag, startPoint x: 169, startPoint y: 244, endPoint x: 157, endPoint y: 282, distance: 40.0
click at [169, 246] on div at bounding box center [153, 246] width 40 height 39
drag, startPoint x: 157, startPoint y: 282, endPoint x: 158, endPoint y: 275, distance: 6.7
click at [157, 282] on div at bounding box center [153, 290] width 40 height 39
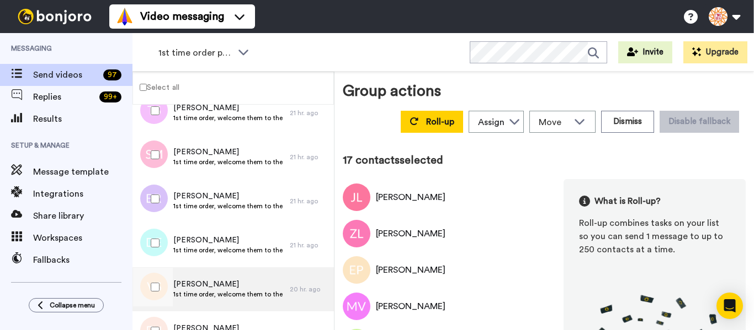
scroll to position [717, 0]
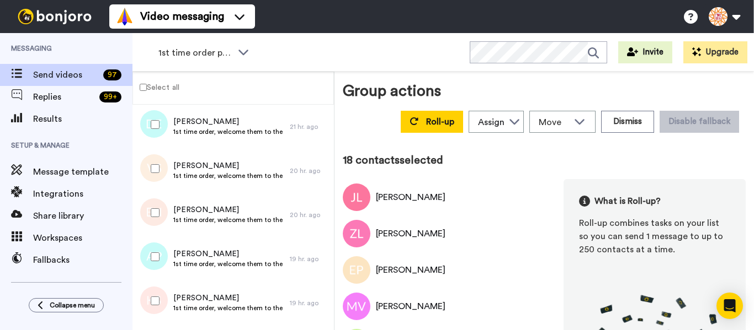
click at [167, 230] on div at bounding box center [153, 213] width 40 height 39
drag, startPoint x: 167, startPoint y: 269, endPoint x: 157, endPoint y: 296, distance: 29.0
click at [166, 273] on div at bounding box center [153, 257] width 40 height 39
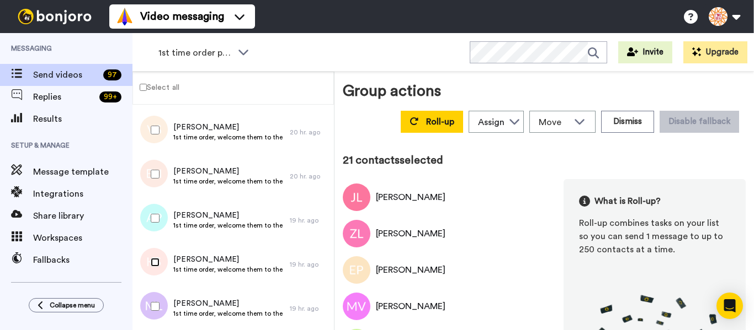
scroll to position [827, 0]
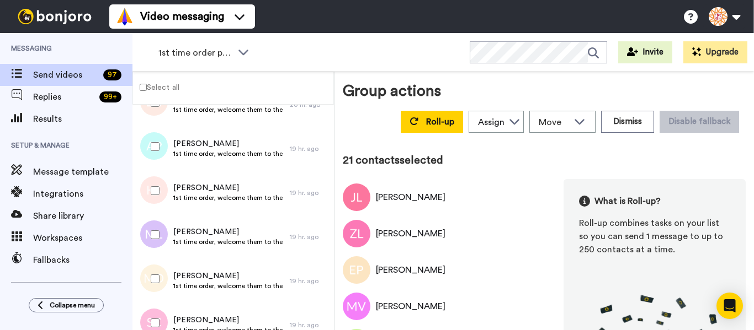
click at [158, 229] on div at bounding box center [153, 235] width 40 height 39
click at [163, 313] on div at bounding box center [153, 323] width 40 height 39
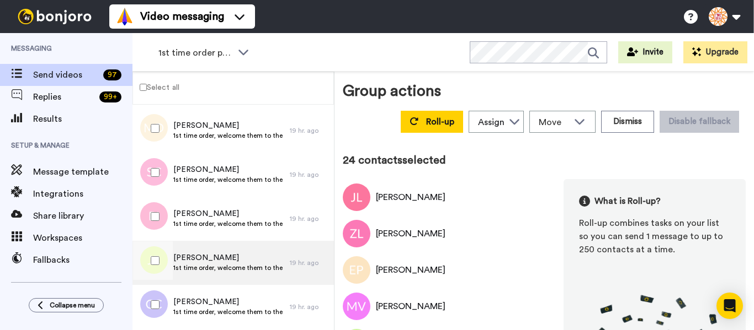
scroll to position [993, 0]
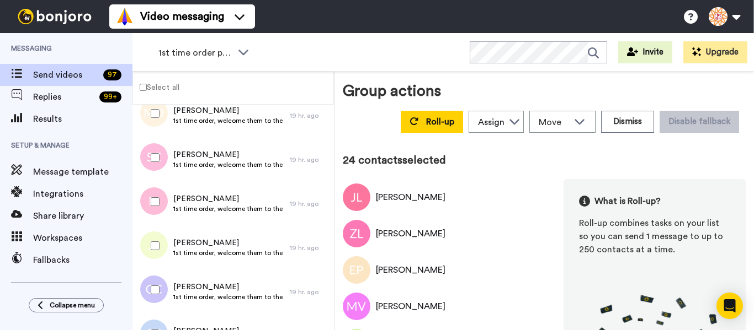
drag, startPoint x: 151, startPoint y: 207, endPoint x: 153, endPoint y: 218, distance: 11.9
click at [151, 207] on div at bounding box center [153, 202] width 40 height 39
drag, startPoint x: 161, startPoint y: 245, endPoint x: 168, endPoint y: 285, distance: 40.9
click at [161, 245] on div at bounding box center [153, 246] width 40 height 39
click at [164, 292] on div at bounding box center [153, 290] width 40 height 39
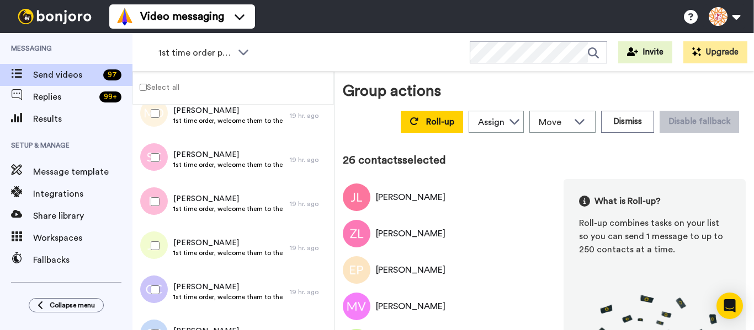
click at [163, 315] on div at bounding box center [153, 334] width 40 height 39
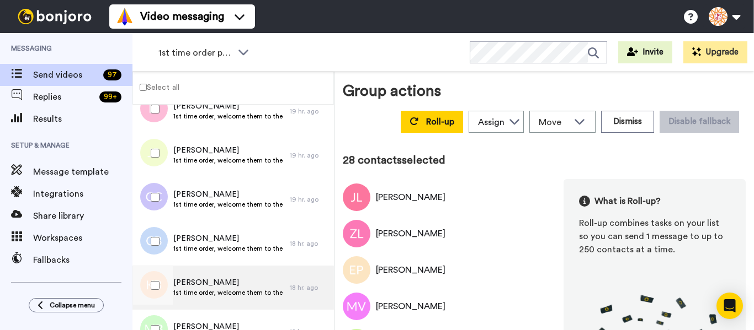
scroll to position [1158, 0]
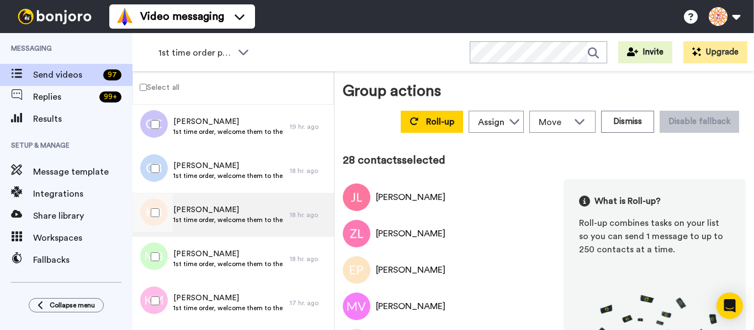
click at [154, 209] on div at bounding box center [153, 213] width 40 height 39
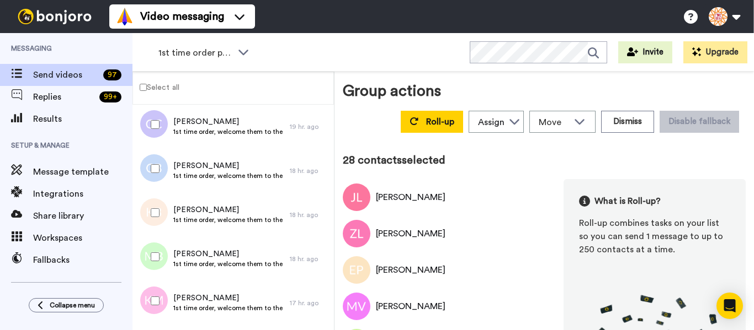
drag, startPoint x: 161, startPoint y: 248, endPoint x: 162, endPoint y: 268, distance: 20.5
click at [161, 250] on div at bounding box center [153, 257] width 40 height 39
click at [168, 305] on div at bounding box center [153, 301] width 40 height 39
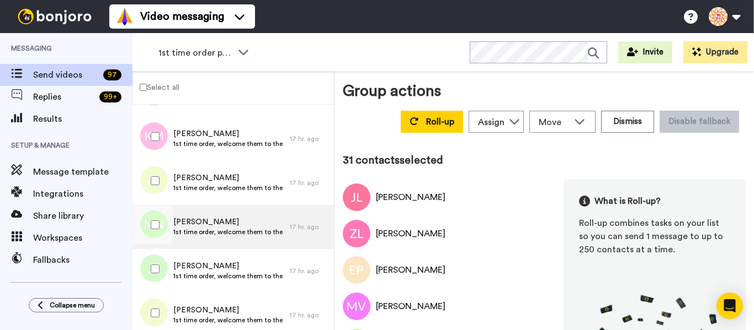
scroll to position [1324, 0]
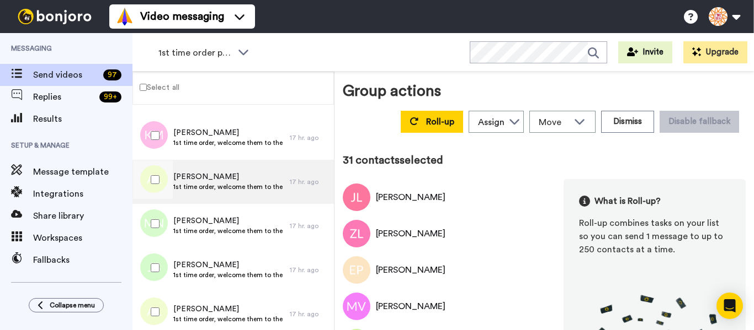
drag, startPoint x: 159, startPoint y: 189, endPoint x: 160, endPoint y: 204, distance: 14.4
click at [160, 192] on div at bounding box center [153, 180] width 40 height 39
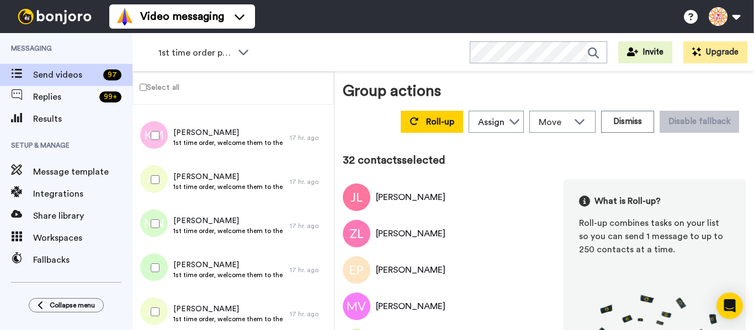
click at [159, 228] on div at bounding box center [153, 224] width 40 height 39
drag, startPoint x: 167, startPoint y: 277, endPoint x: 163, endPoint y: 312, distance: 34.4
click at [166, 278] on div at bounding box center [153, 268] width 40 height 39
click at [163, 317] on div at bounding box center [153, 312] width 40 height 39
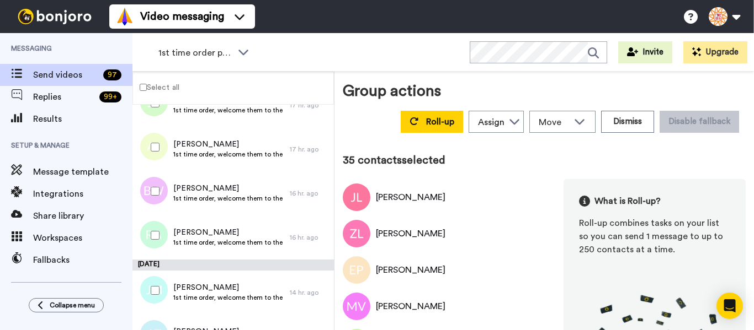
scroll to position [1489, 0]
drag, startPoint x: 152, startPoint y: 197, endPoint x: 162, endPoint y: 243, distance: 47.4
click at [154, 201] on div at bounding box center [153, 191] width 40 height 39
click at [161, 241] on div at bounding box center [153, 235] width 40 height 39
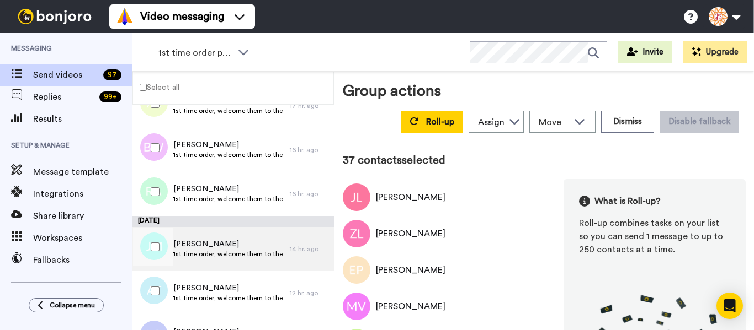
scroll to position [1600, 0]
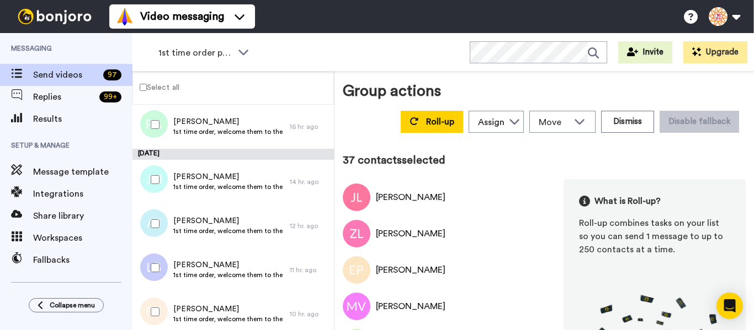
click at [154, 189] on div at bounding box center [153, 180] width 40 height 39
drag, startPoint x: 161, startPoint y: 222, endPoint x: 163, endPoint y: 258, distance: 35.9
click at [161, 226] on div at bounding box center [153, 224] width 40 height 39
click at [161, 268] on div at bounding box center [153, 268] width 40 height 39
click at [154, 301] on div at bounding box center [153, 312] width 40 height 39
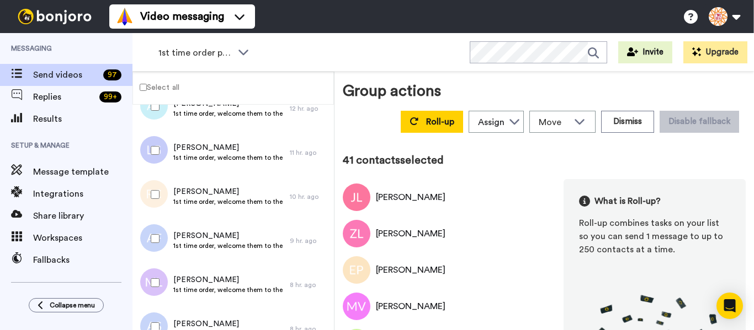
scroll to position [1765, 0]
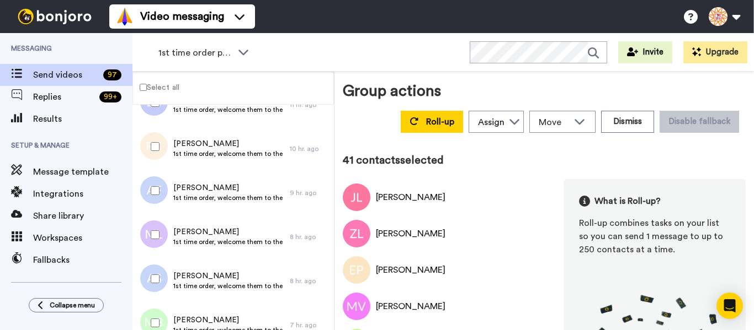
drag, startPoint x: 156, startPoint y: 197, endPoint x: 165, endPoint y: 236, distance: 40.1
click at [157, 202] on div at bounding box center [153, 191] width 40 height 39
click at [164, 241] on div at bounding box center [153, 235] width 40 height 39
drag, startPoint x: 159, startPoint y: 285, endPoint x: 159, endPoint y: 306, distance: 20.4
click at [159, 286] on div at bounding box center [153, 279] width 40 height 39
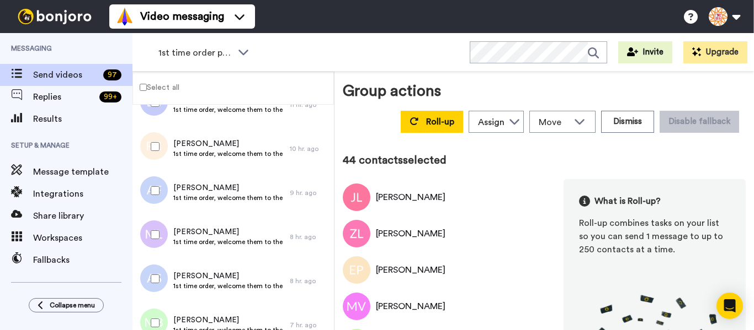
click at [157, 313] on div at bounding box center [153, 323] width 40 height 39
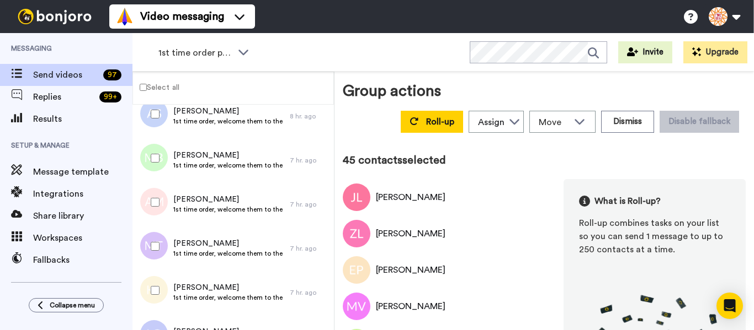
scroll to position [1931, 0]
click at [159, 210] on div at bounding box center [153, 202] width 40 height 39
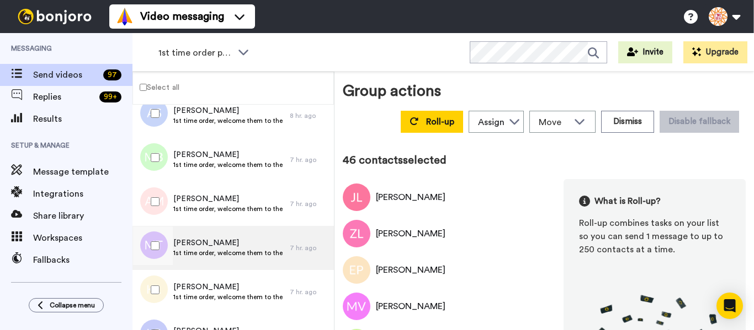
click at [162, 246] on div at bounding box center [153, 246] width 40 height 39
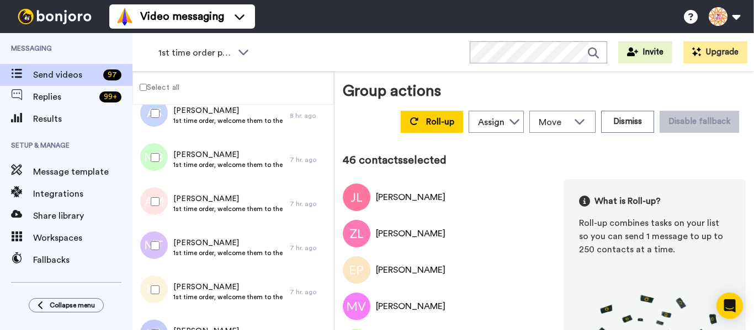
click at [159, 286] on div at bounding box center [153, 290] width 40 height 39
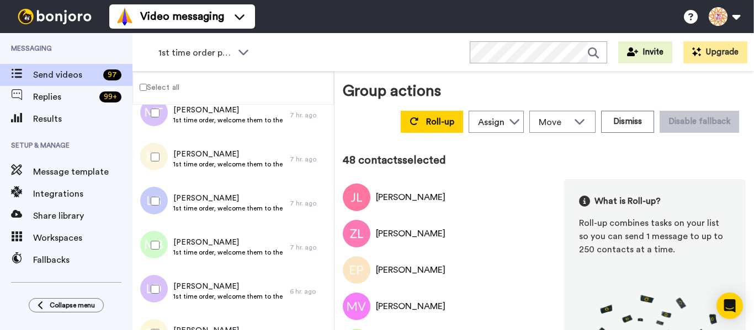
scroll to position [2096, 0]
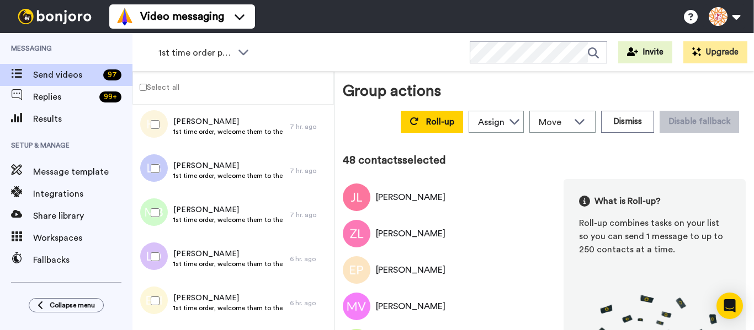
drag, startPoint x: 152, startPoint y: 177, endPoint x: 146, endPoint y: 206, distance: 30.5
click at [151, 181] on div at bounding box center [153, 168] width 40 height 39
drag, startPoint x: 146, startPoint y: 206, endPoint x: 154, endPoint y: 251, distance: 45.4
click at [146, 209] on div at bounding box center [153, 213] width 40 height 39
drag, startPoint x: 162, startPoint y: 299, endPoint x: 154, endPoint y: 265, distance: 34.4
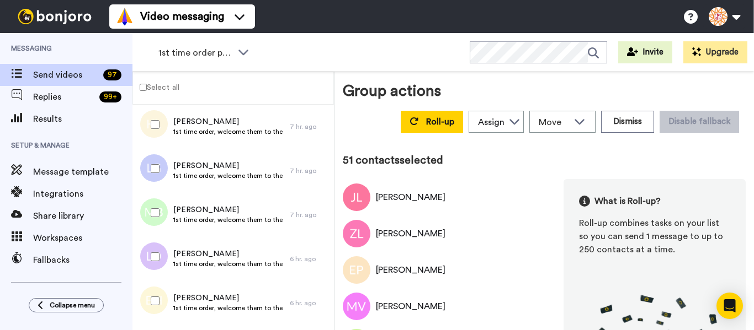
click at [162, 300] on div at bounding box center [153, 301] width 40 height 39
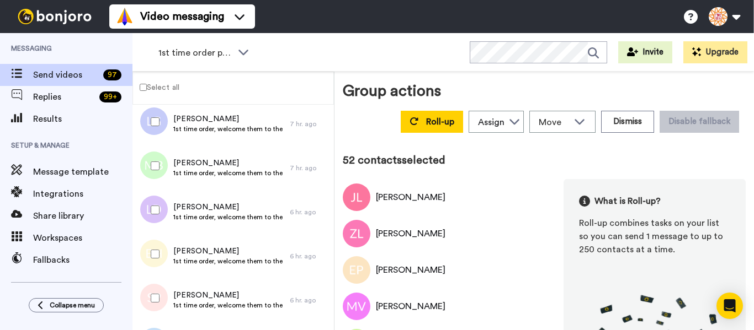
scroll to position [2262, 0]
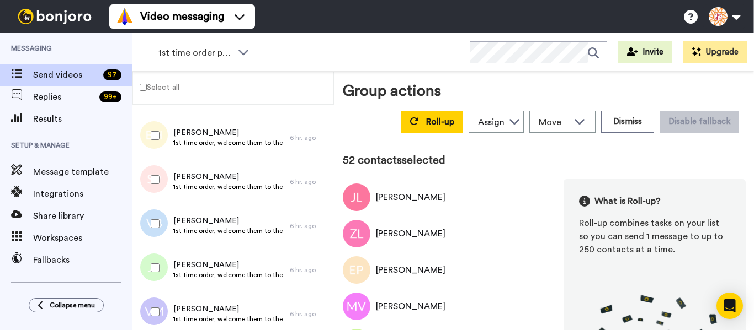
click at [149, 191] on div at bounding box center [153, 180] width 40 height 39
drag, startPoint x: 168, startPoint y: 268, endPoint x: 163, endPoint y: 277, distance: 10.4
click at [167, 272] on div at bounding box center [153, 268] width 40 height 39
click at [159, 296] on div at bounding box center [153, 312] width 40 height 39
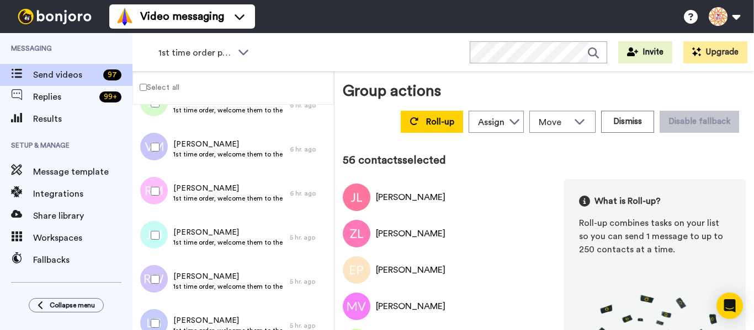
scroll to position [2427, 0]
click at [157, 280] on div at bounding box center [153, 279] width 40 height 39
drag, startPoint x: 147, startPoint y: 301, endPoint x: 158, endPoint y: 328, distance: 28.5
click at [147, 303] on div at bounding box center [151, 281] width 33 height 44
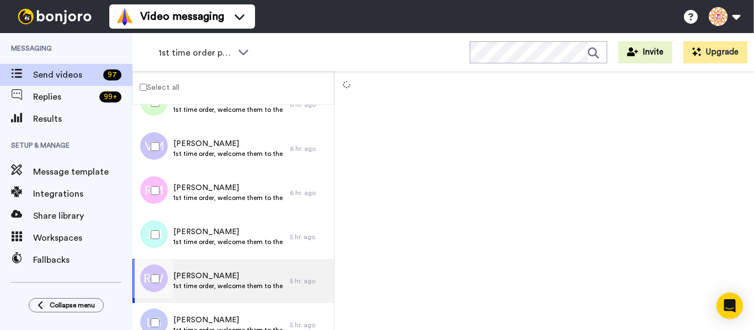
drag, startPoint x: 162, startPoint y: 313, endPoint x: 178, endPoint y: 285, distance: 32.6
click at [162, 313] on div at bounding box center [153, 323] width 40 height 39
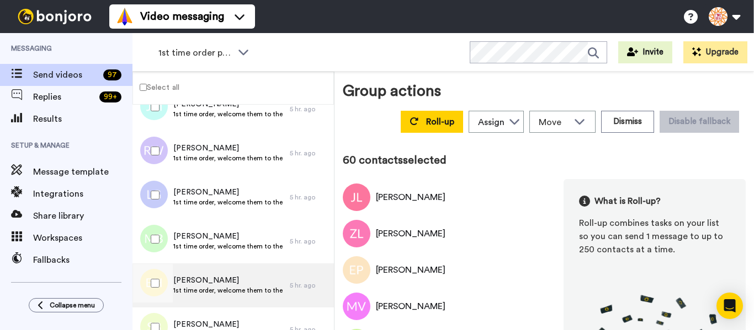
scroll to position [2593, 0]
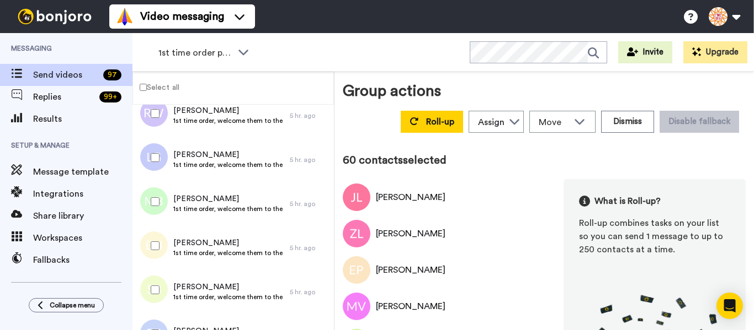
drag, startPoint x: 148, startPoint y: 200, endPoint x: 154, endPoint y: 234, distance: 34.2
click at [148, 201] on div at bounding box center [153, 202] width 40 height 39
click at [154, 240] on div at bounding box center [153, 246] width 40 height 39
click at [152, 277] on div at bounding box center [153, 290] width 40 height 39
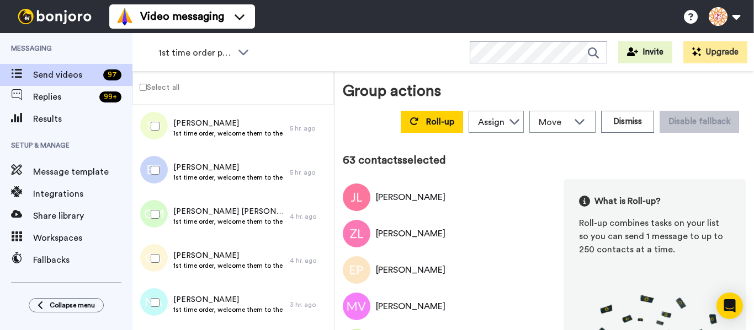
scroll to position [2758, 0]
drag, startPoint x: 152, startPoint y: 176, endPoint x: 158, endPoint y: 205, distance: 29.3
click at [153, 180] on div at bounding box center [153, 168] width 40 height 39
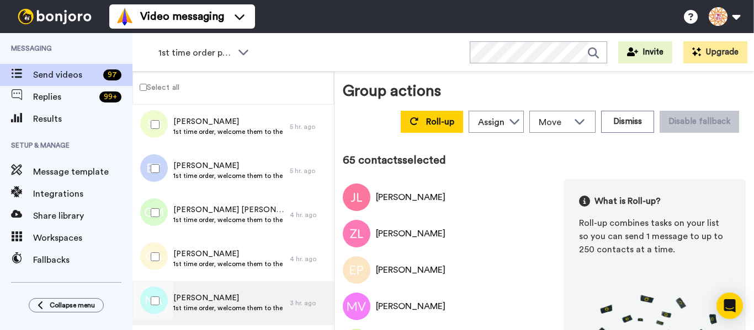
drag, startPoint x: 159, startPoint y: 253, endPoint x: 173, endPoint y: 305, distance: 53.5
click at [159, 254] on div at bounding box center [153, 257] width 40 height 39
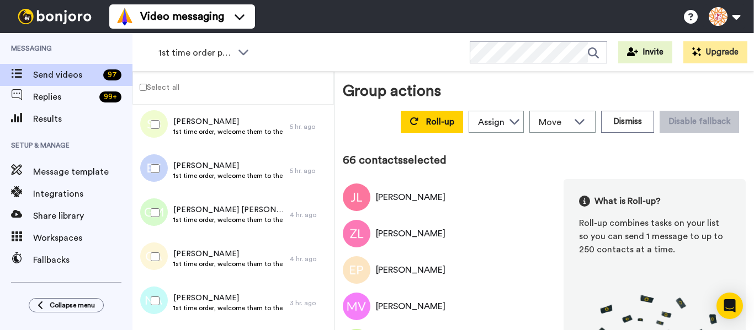
drag, startPoint x: 173, startPoint y: 305, endPoint x: 170, endPoint y: 296, distance: 9.2
click at [172, 306] on div "Nell Atha 1st time order, welcome them to the business 3 hr. ago" at bounding box center [232, 303] width 201 height 44
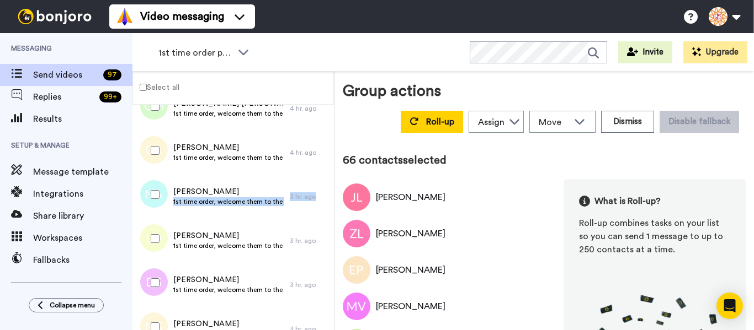
scroll to position [2869, 0]
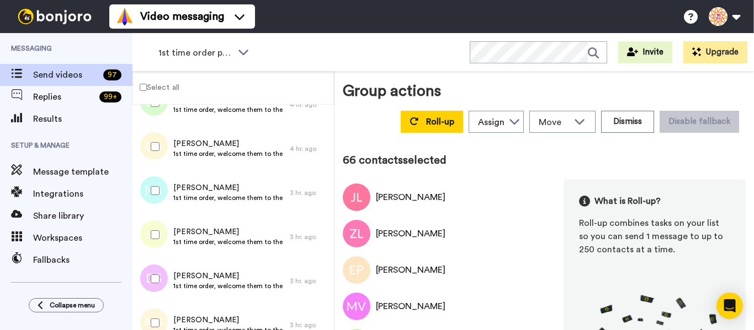
click at [162, 193] on div at bounding box center [153, 191] width 40 height 39
click at [167, 236] on div at bounding box center [153, 235] width 40 height 39
click at [165, 289] on div at bounding box center [153, 279] width 40 height 39
click at [170, 321] on div at bounding box center [153, 323] width 40 height 39
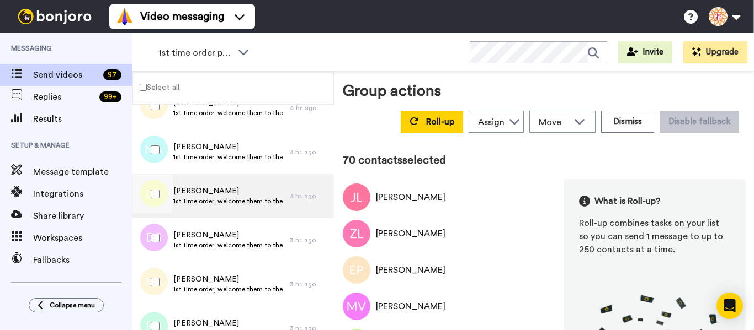
scroll to position [3034, 0]
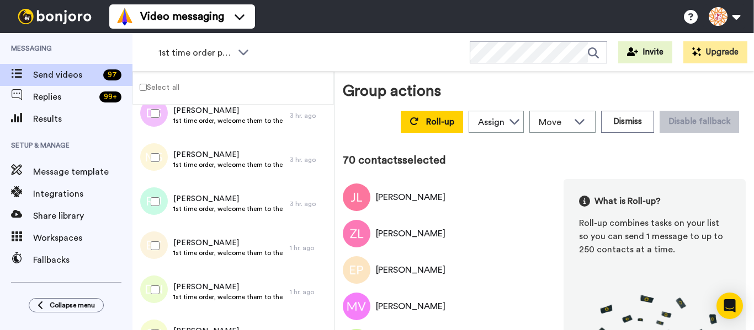
drag, startPoint x: 160, startPoint y: 206, endPoint x: 152, endPoint y: 239, distance: 34.1
click at [159, 211] on div at bounding box center [153, 202] width 40 height 39
click at [152, 239] on div at bounding box center [153, 246] width 40 height 39
click at [144, 244] on div at bounding box center [153, 246] width 40 height 39
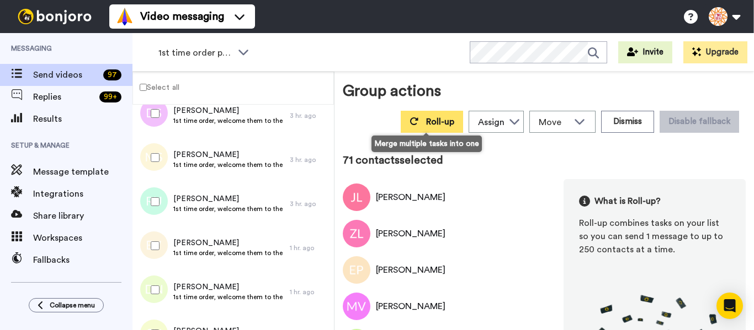
click at [436, 127] on button "Roll-up" at bounding box center [431, 122] width 62 height 22
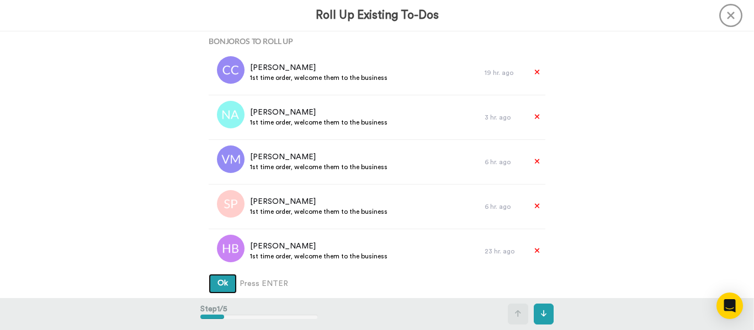
click at [209, 274] on button "Ok" at bounding box center [223, 284] width 28 height 20
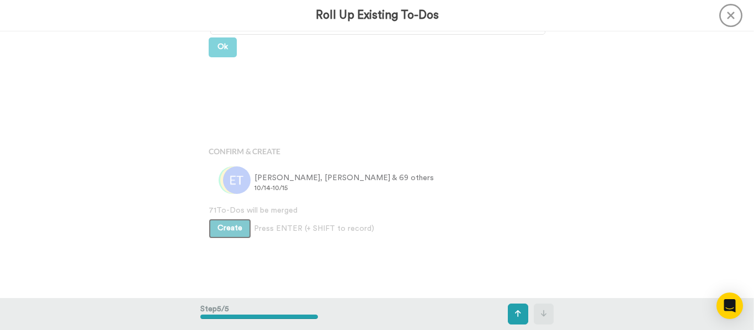
scroll to position [864, 0]
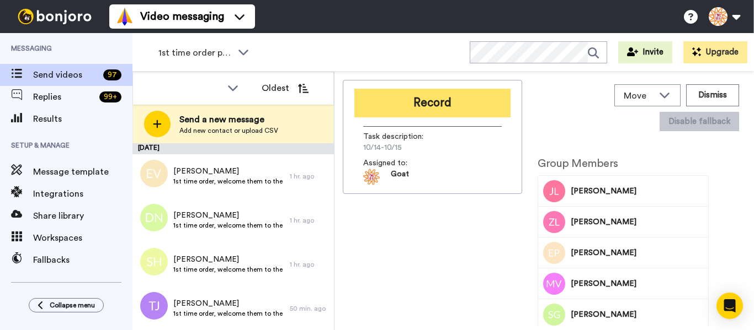
click at [488, 111] on button "Record" at bounding box center [432, 103] width 156 height 29
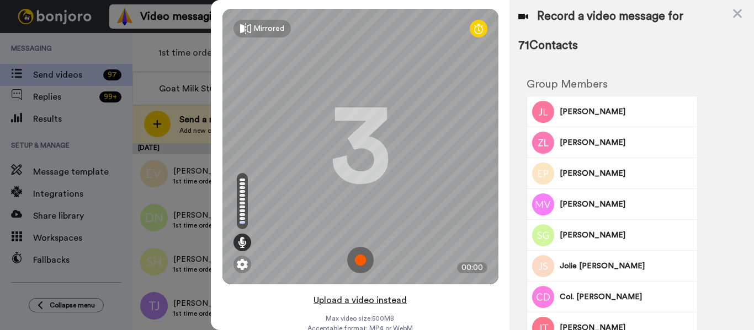
click at [393, 299] on button "Upload a video instead" at bounding box center [360, 300] width 100 height 14
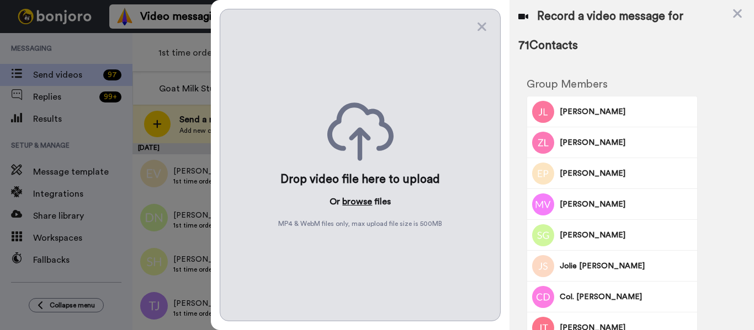
click at [359, 202] on button "browse" at bounding box center [357, 201] width 30 height 13
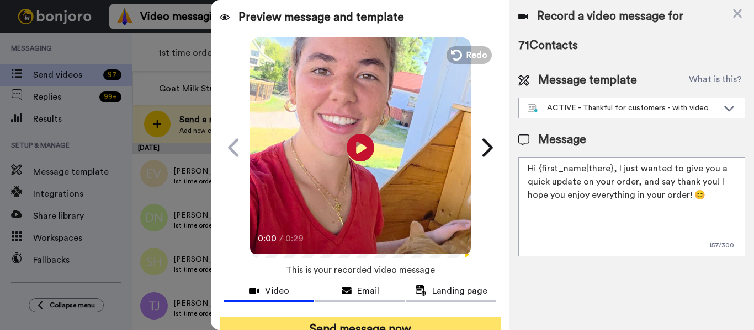
click at [456, 320] on button "Send message now" at bounding box center [360, 329] width 281 height 25
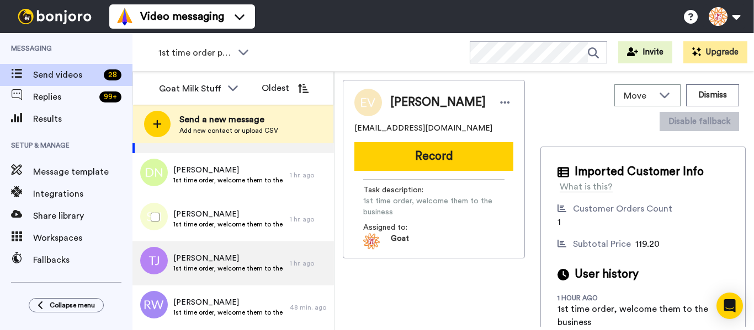
scroll to position [89, 0]
